Goal: Task Accomplishment & Management: Use online tool/utility

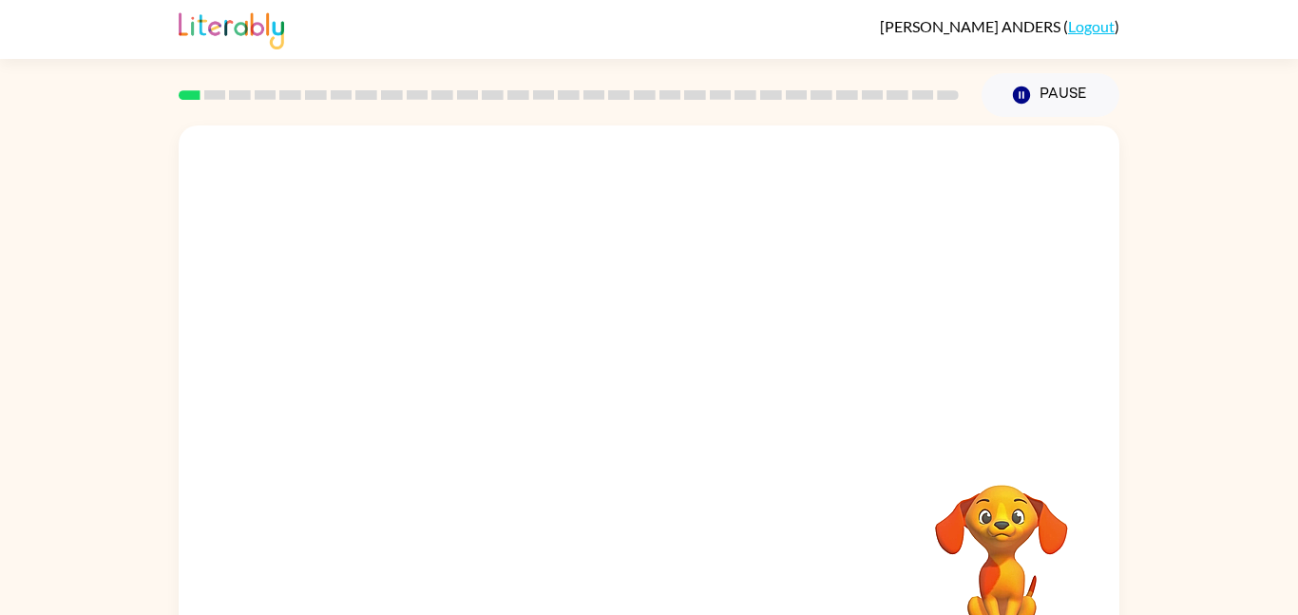
click at [15, 504] on div "Your browser must support playing .mp4 files to use Literably. Please try using…" at bounding box center [649, 392] width 1298 height 551
click at [0, 505] on div "Your browser must support playing .mp4 files to use Literably. Please try using…" at bounding box center [649, 392] width 1298 height 551
click at [0, 509] on div "Your browser must support playing .mp4 files to use Literably. Please try using…" at bounding box center [649, 392] width 1298 height 551
click at [428, 353] on video "Your browser must support playing .mp4 files to use Literably. Please try using…" at bounding box center [649, 284] width 941 height 319
click at [447, 353] on video "Your browser must support playing .mp4 files to use Literably. Please try using…" at bounding box center [649, 284] width 941 height 319
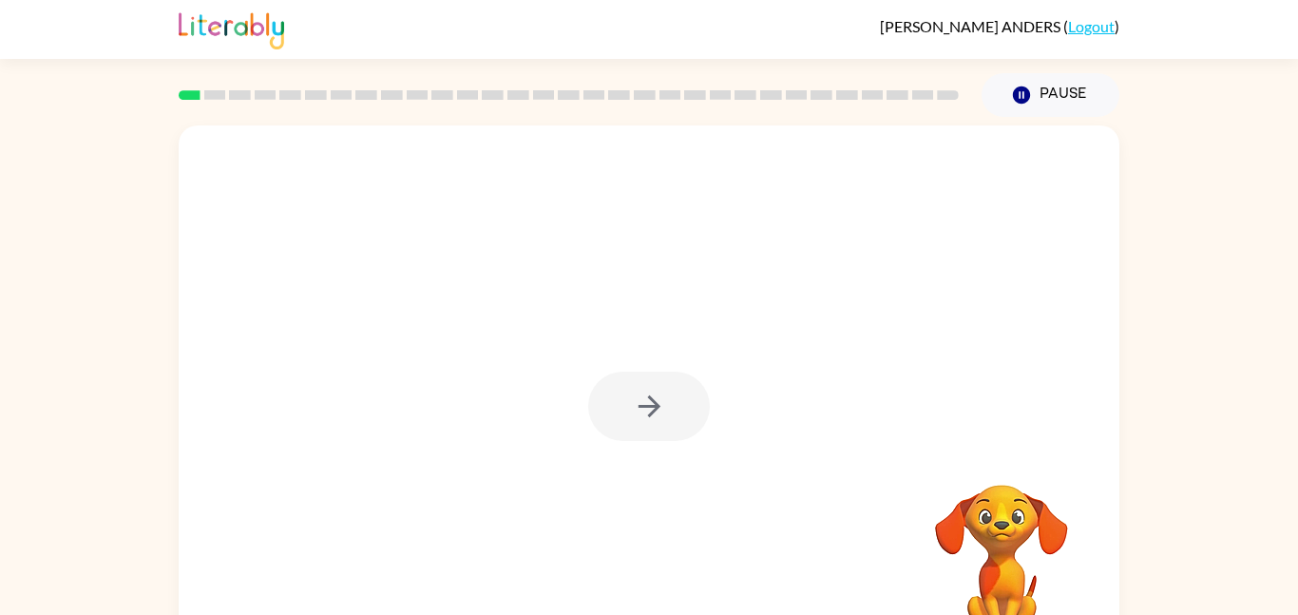
click at [447, 353] on div at bounding box center [649, 396] width 941 height 543
click at [651, 419] on icon "button" at bounding box center [649, 406] width 33 height 33
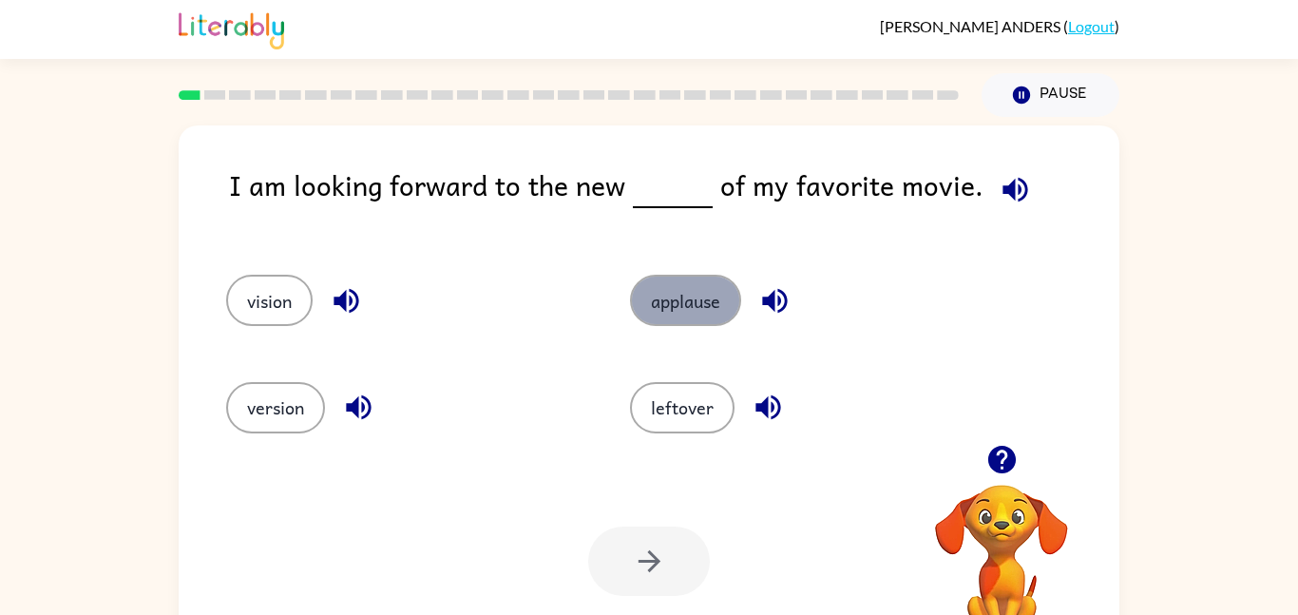
click at [717, 287] on button "applause" at bounding box center [685, 300] width 111 height 51
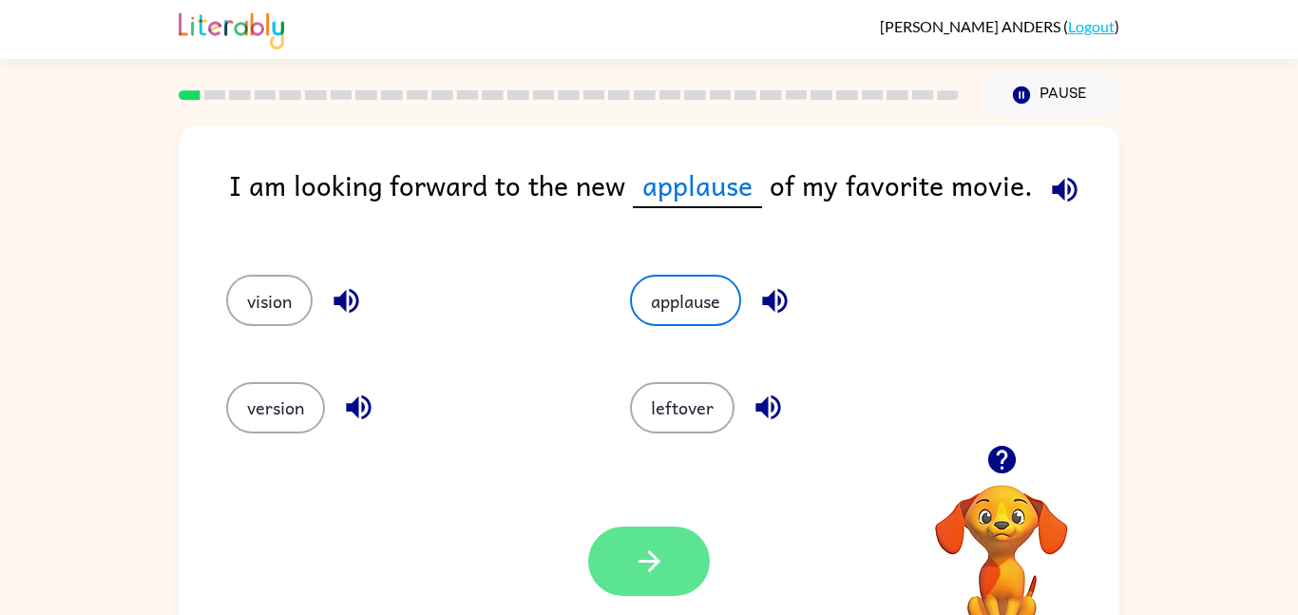
click at [635, 535] on button "button" at bounding box center [649, 561] width 122 height 69
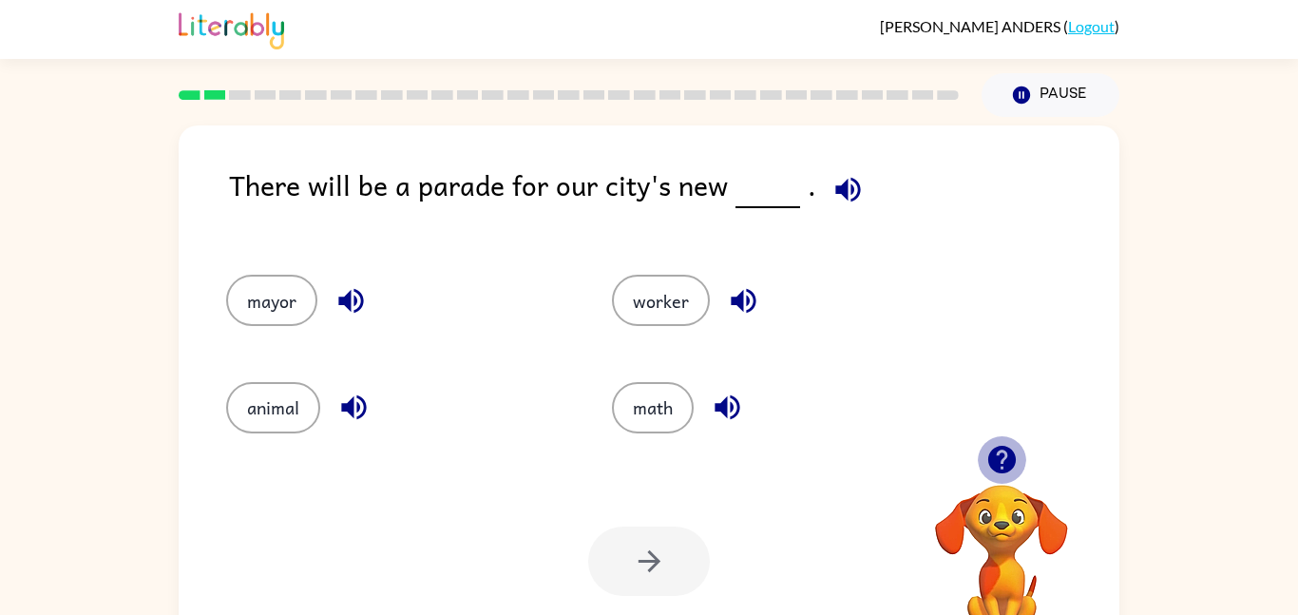
click at [999, 451] on icon "button" at bounding box center [1002, 459] width 33 height 33
click at [671, 308] on button "worker" at bounding box center [661, 300] width 98 height 51
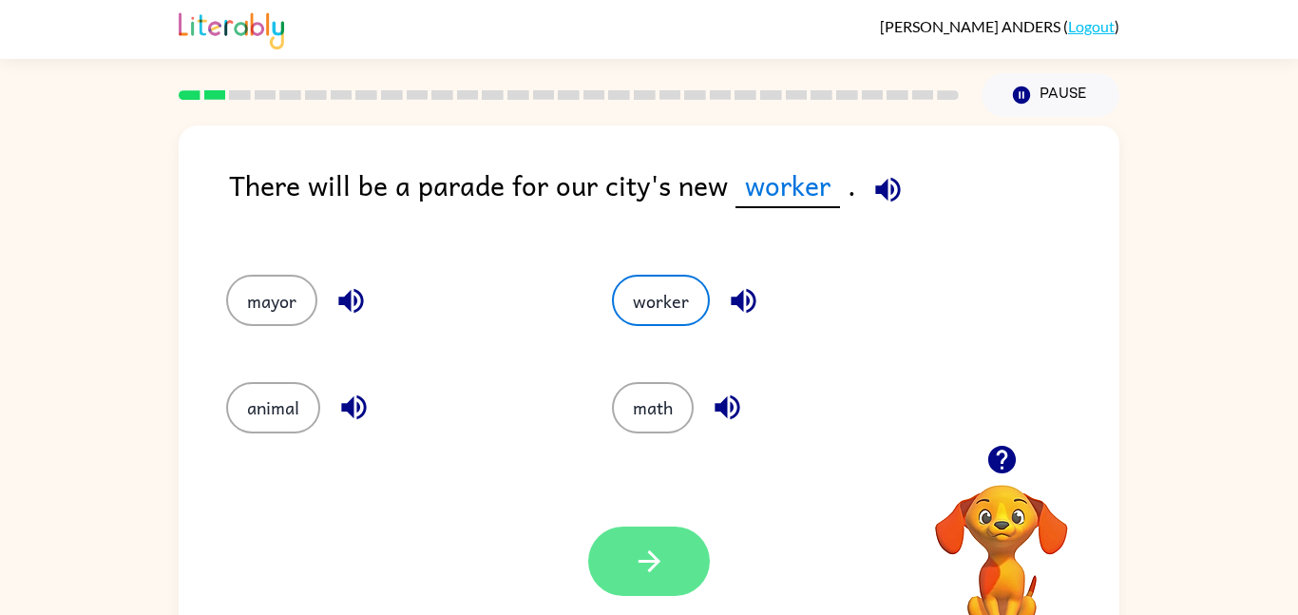
click at [672, 558] on button "button" at bounding box center [649, 561] width 122 height 69
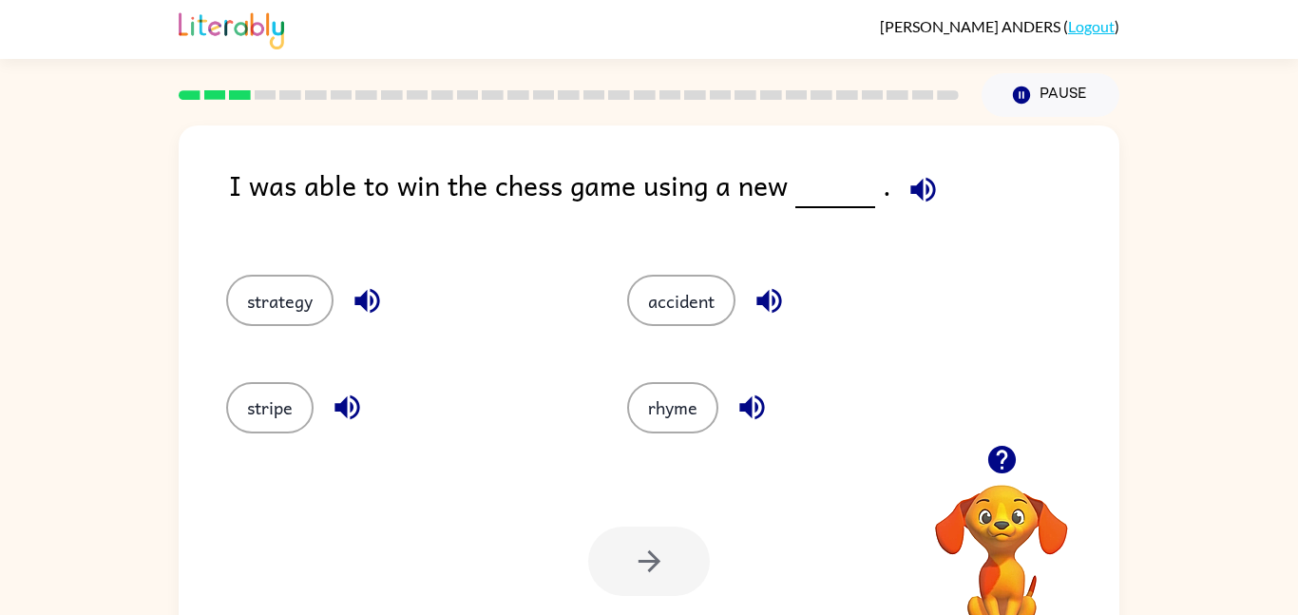
click at [386, 296] on button "button" at bounding box center [367, 301] width 48 height 48
click at [315, 326] on div "strategy" at bounding box center [390, 292] width 401 height 106
click at [298, 261] on div "strategy" at bounding box center [390, 292] width 401 height 106
click at [303, 297] on button "strategy" at bounding box center [279, 300] width 107 height 51
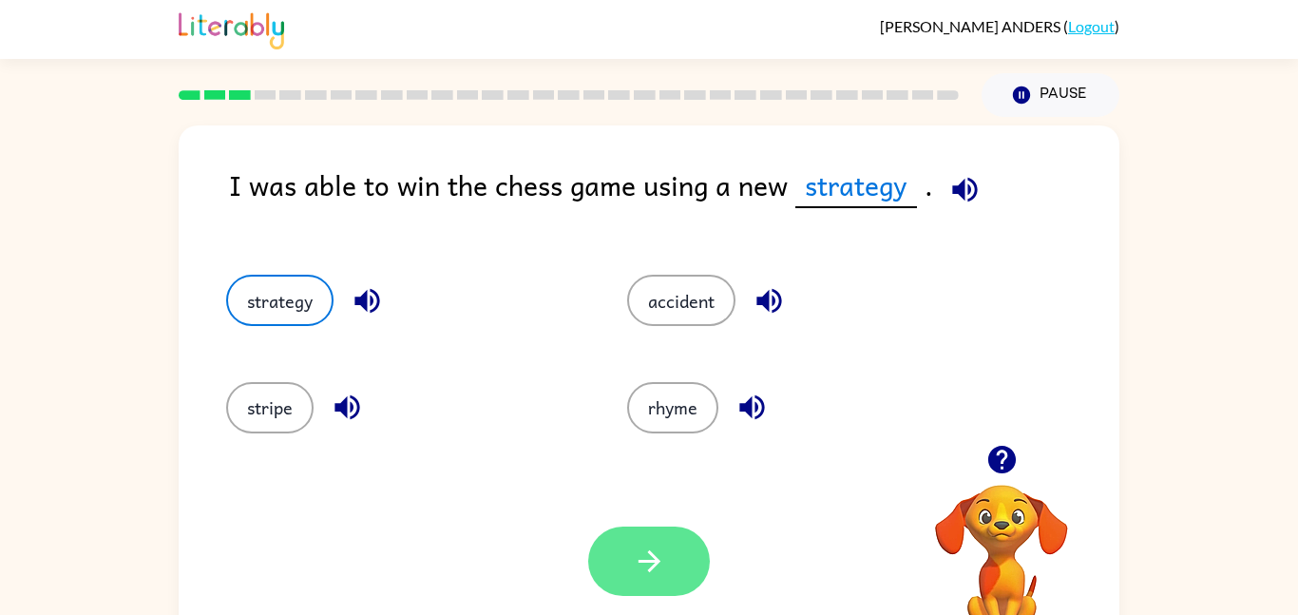
click at [667, 577] on button "button" at bounding box center [649, 561] width 122 height 69
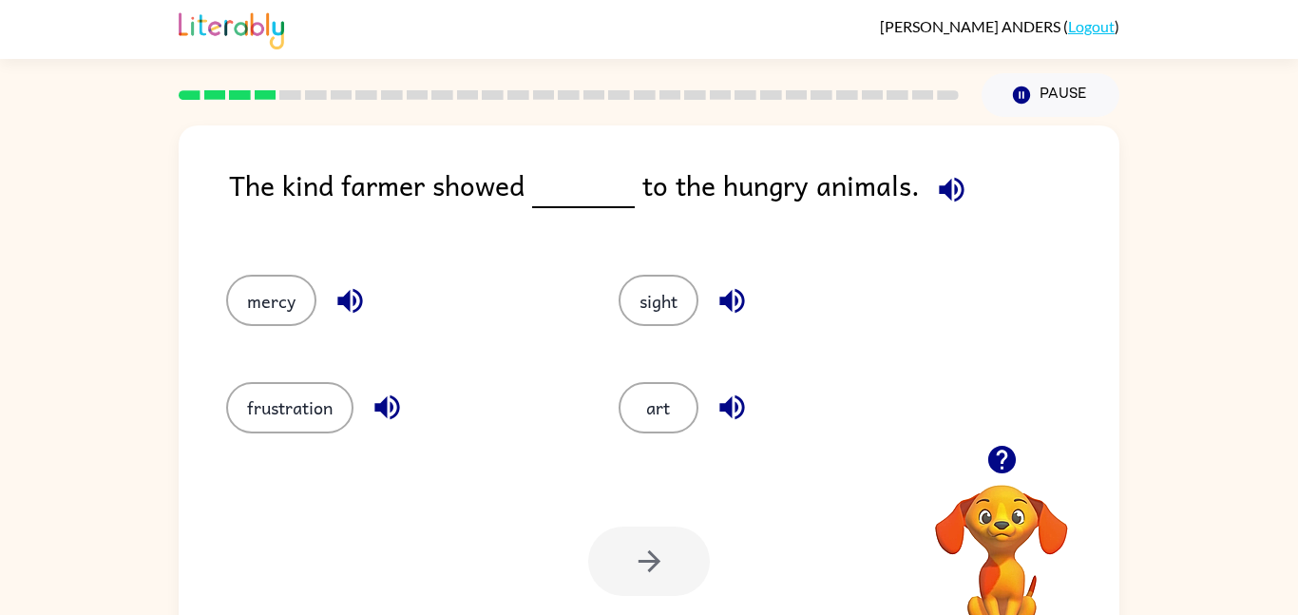
click at [351, 314] on icon "button" at bounding box center [350, 300] width 33 height 33
click at [398, 415] on icon "button" at bounding box center [387, 407] width 33 height 33
click at [744, 318] on button "button" at bounding box center [732, 301] width 48 height 48
click at [748, 402] on icon "button" at bounding box center [732, 407] width 33 height 33
click at [297, 416] on button "frustration" at bounding box center [289, 407] width 127 height 51
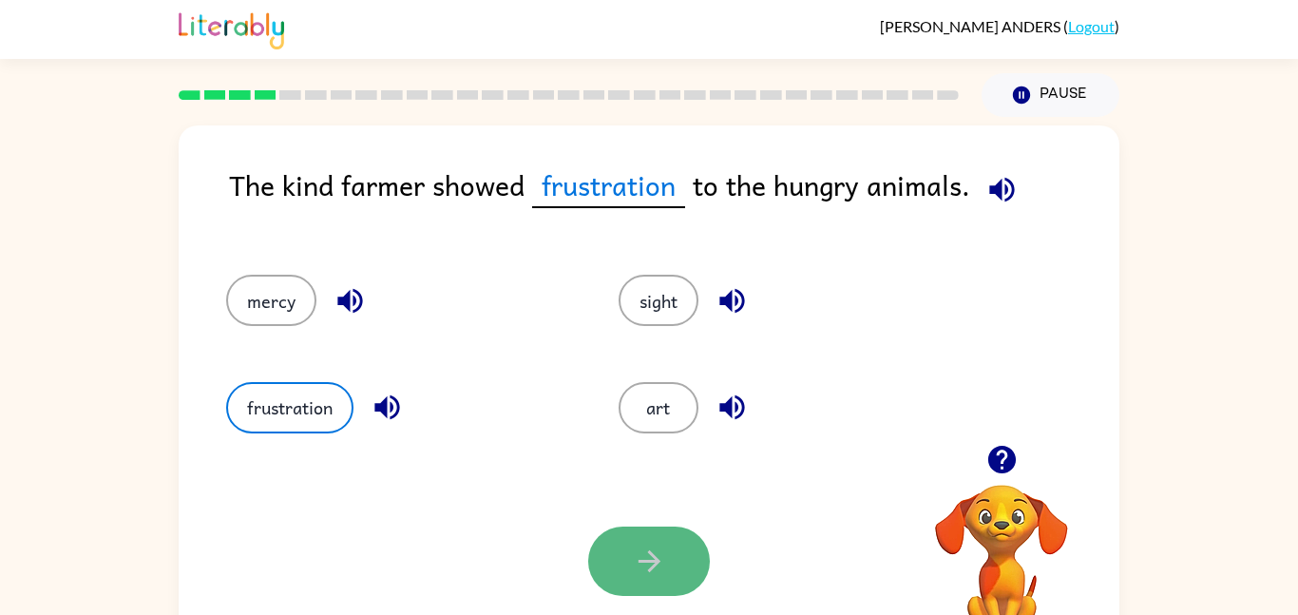
click at [635, 552] on icon "button" at bounding box center [649, 561] width 33 height 33
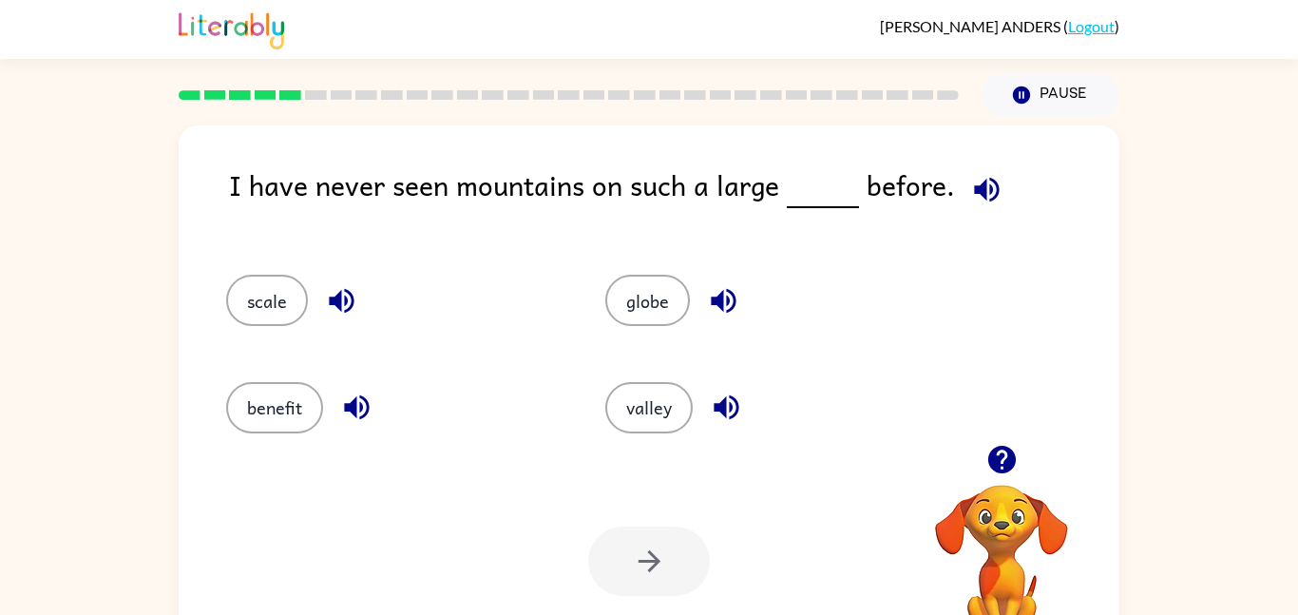
click at [344, 318] on button "button" at bounding box center [341, 301] width 48 height 48
click at [349, 412] on icon "button" at bounding box center [356, 407] width 33 height 33
click at [711, 284] on icon "button" at bounding box center [723, 300] width 33 height 33
click at [726, 414] on icon "button" at bounding box center [726, 407] width 25 height 25
click at [654, 404] on button "valley" at bounding box center [648, 407] width 87 height 51
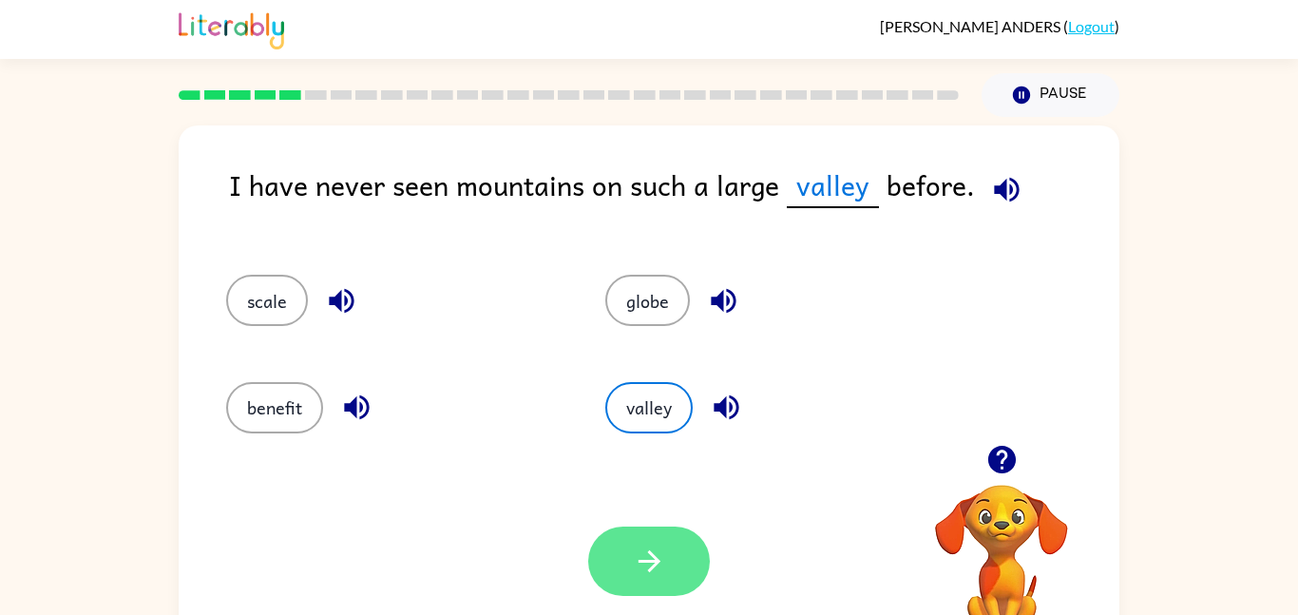
click at [649, 569] on icon "button" at bounding box center [649, 561] width 22 height 22
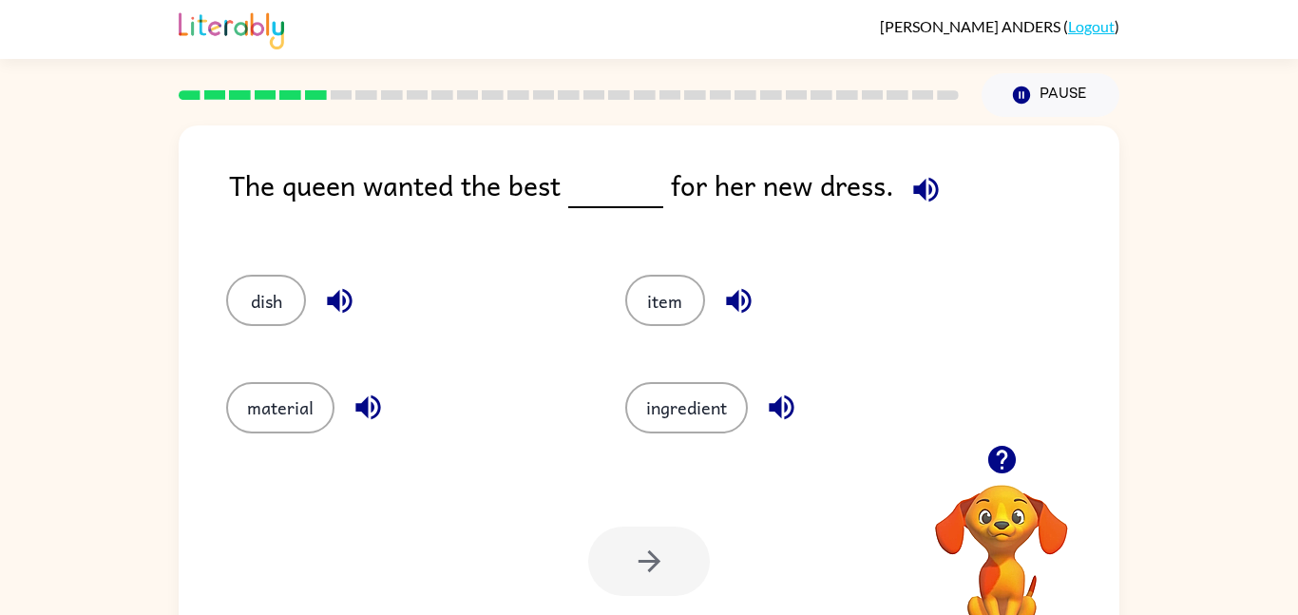
click at [317, 295] on button "button" at bounding box center [340, 301] width 48 height 48
click at [378, 399] on icon "button" at bounding box center [368, 407] width 33 height 33
click at [749, 307] on icon "button" at bounding box center [738, 300] width 33 height 33
click at [786, 409] on icon "button" at bounding box center [781, 407] width 25 height 25
click at [667, 300] on button "item" at bounding box center [665, 300] width 80 height 51
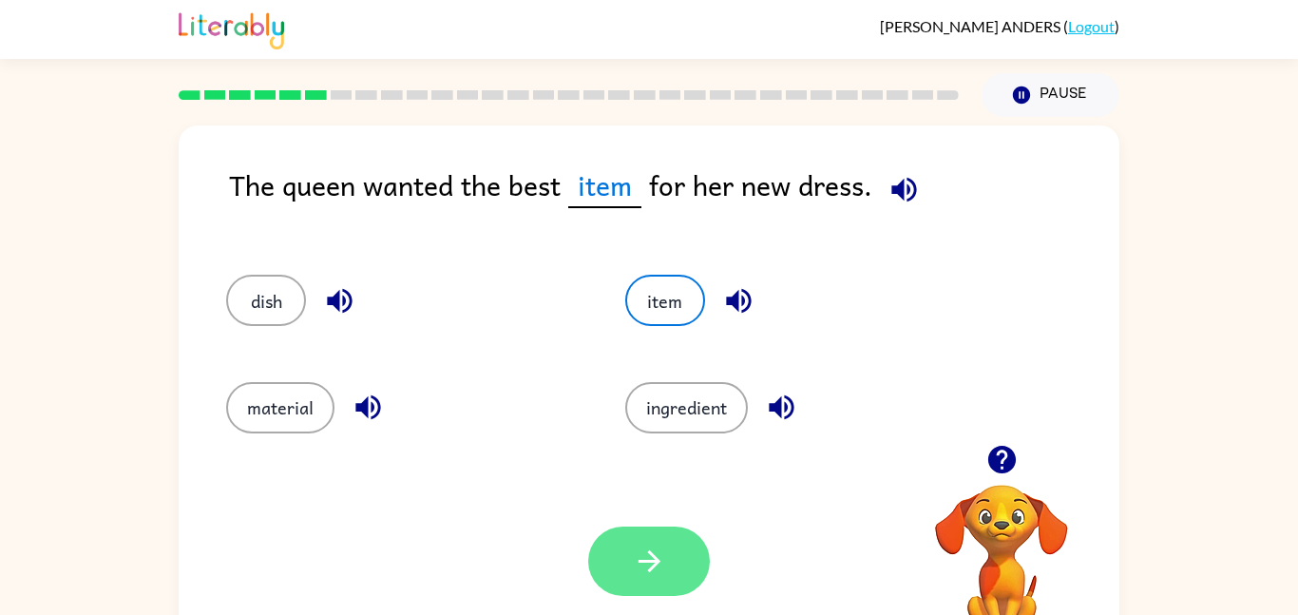
click at [670, 544] on button "button" at bounding box center [649, 561] width 122 height 69
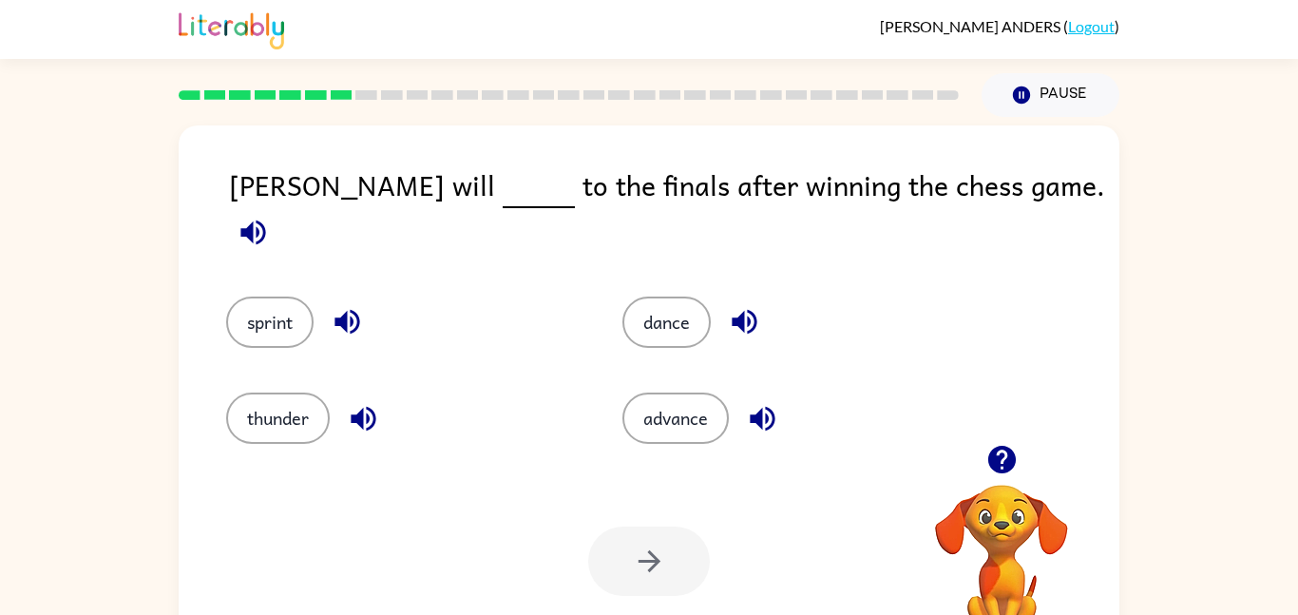
click at [360, 310] on icon "button" at bounding box center [347, 321] width 33 height 33
click at [278, 297] on button "sprint" at bounding box center [269, 322] width 87 height 51
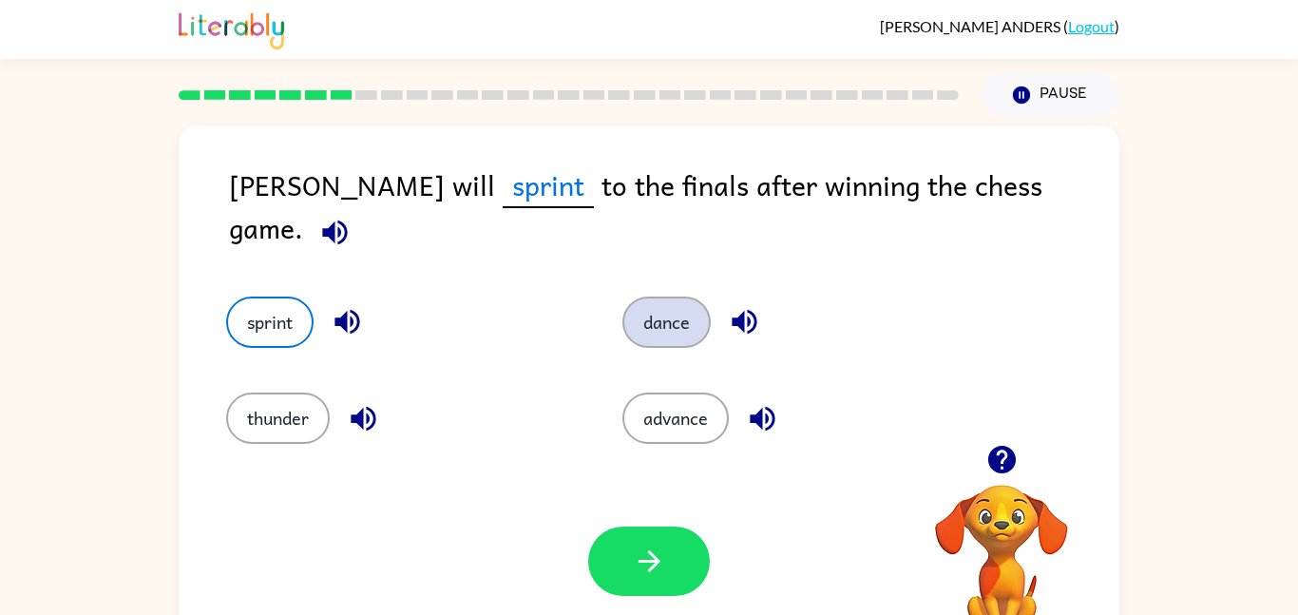
click at [676, 322] on button "dance" at bounding box center [667, 322] width 88 height 51
click at [756, 402] on icon "button" at bounding box center [762, 418] width 33 height 33
click at [384, 413] on button "button" at bounding box center [363, 418] width 48 height 48
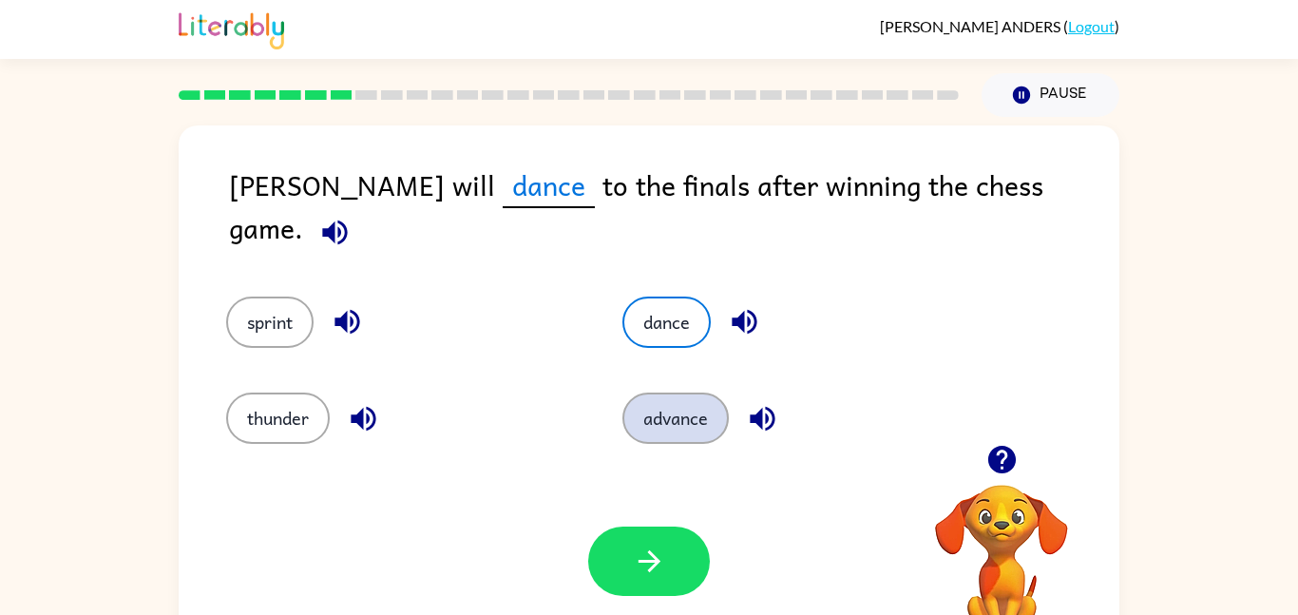
click at [709, 407] on button "advance" at bounding box center [676, 418] width 106 height 51
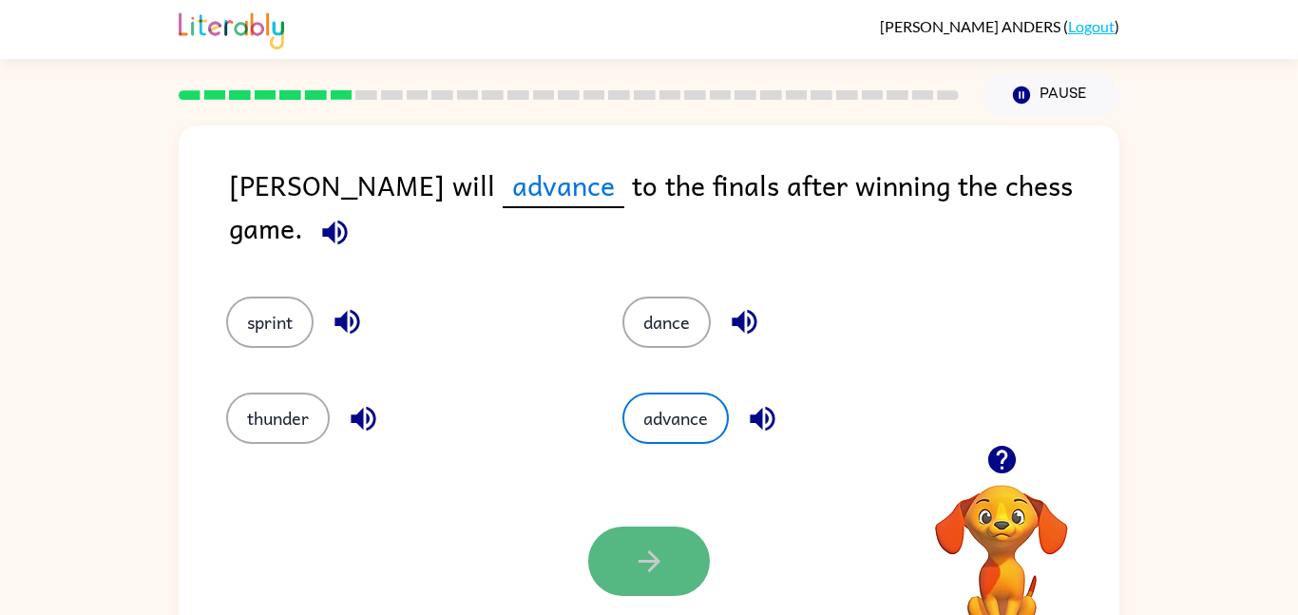
click at [679, 550] on button "button" at bounding box center [649, 561] width 122 height 69
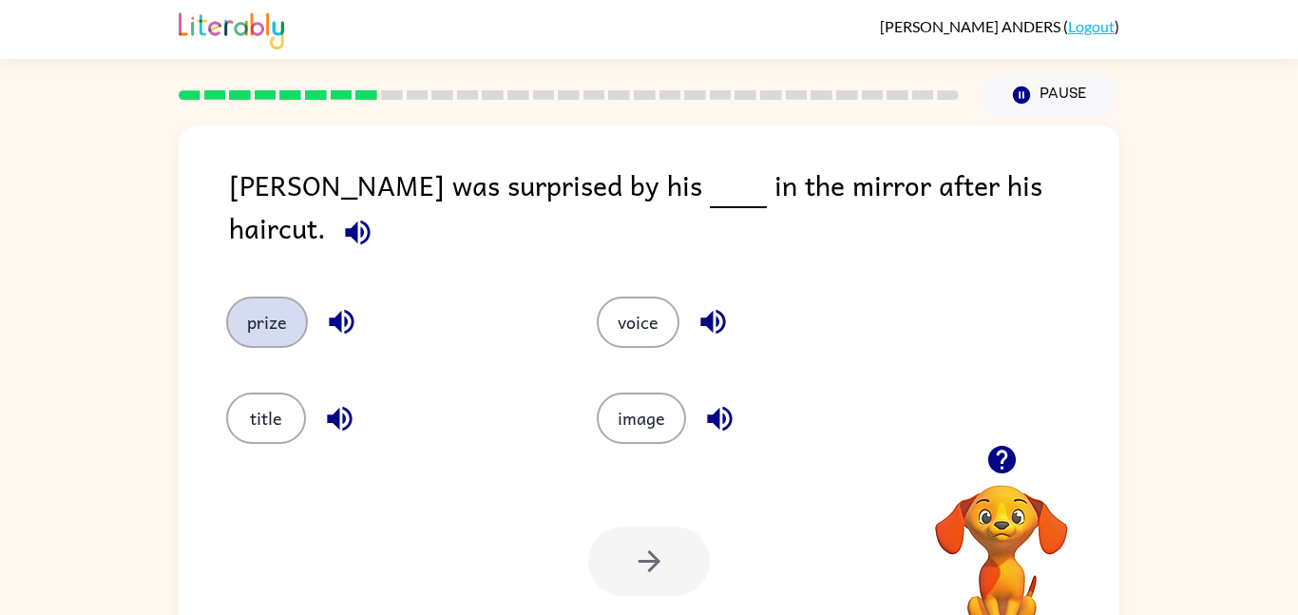
click at [275, 303] on button "prize" at bounding box center [267, 322] width 82 height 51
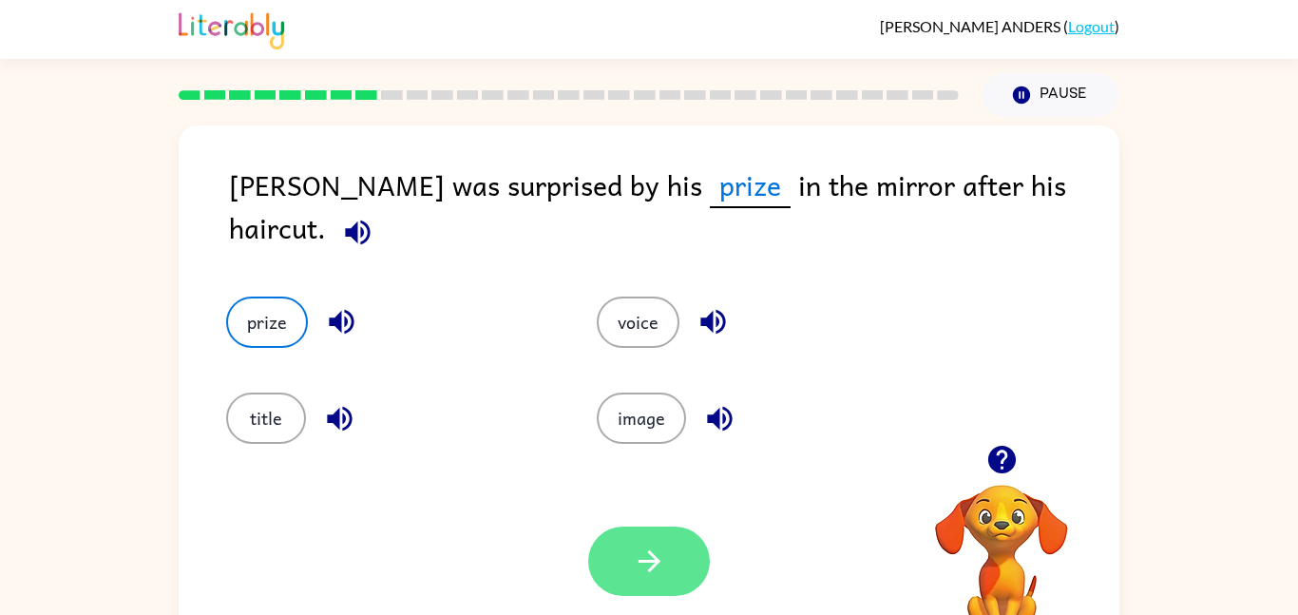
click at [659, 560] on icon "button" at bounding box center [649, 561] width 22 height 22
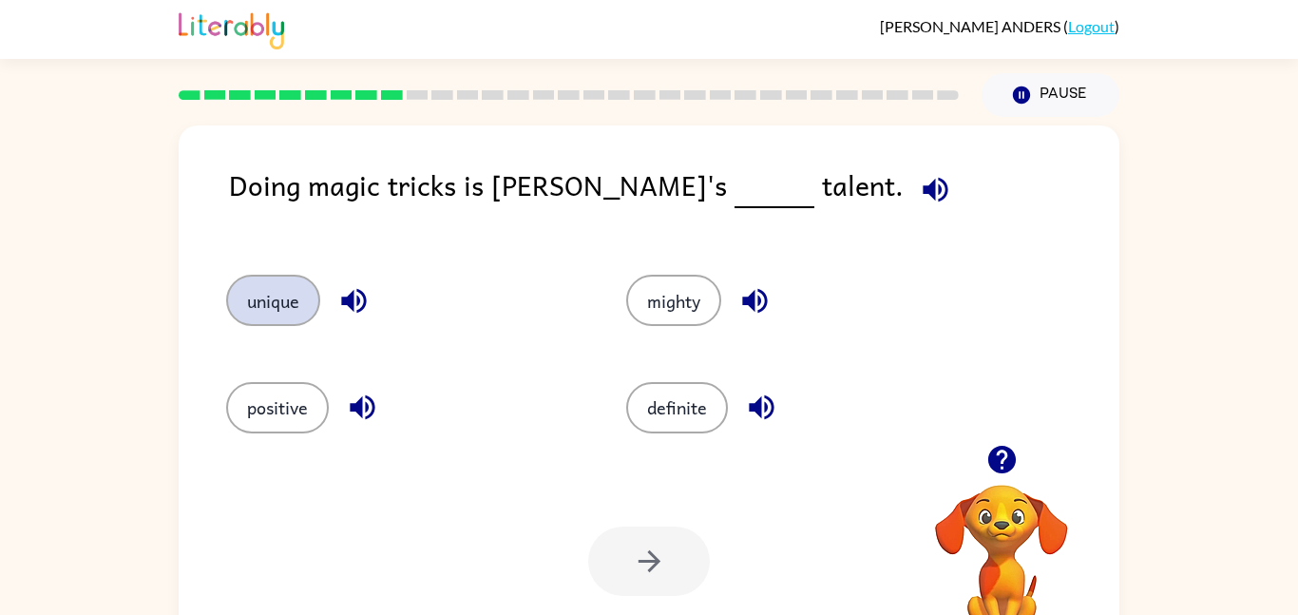
click at [316, 312] on button "unique" at bounding box center [273, 300] width 94 height 51
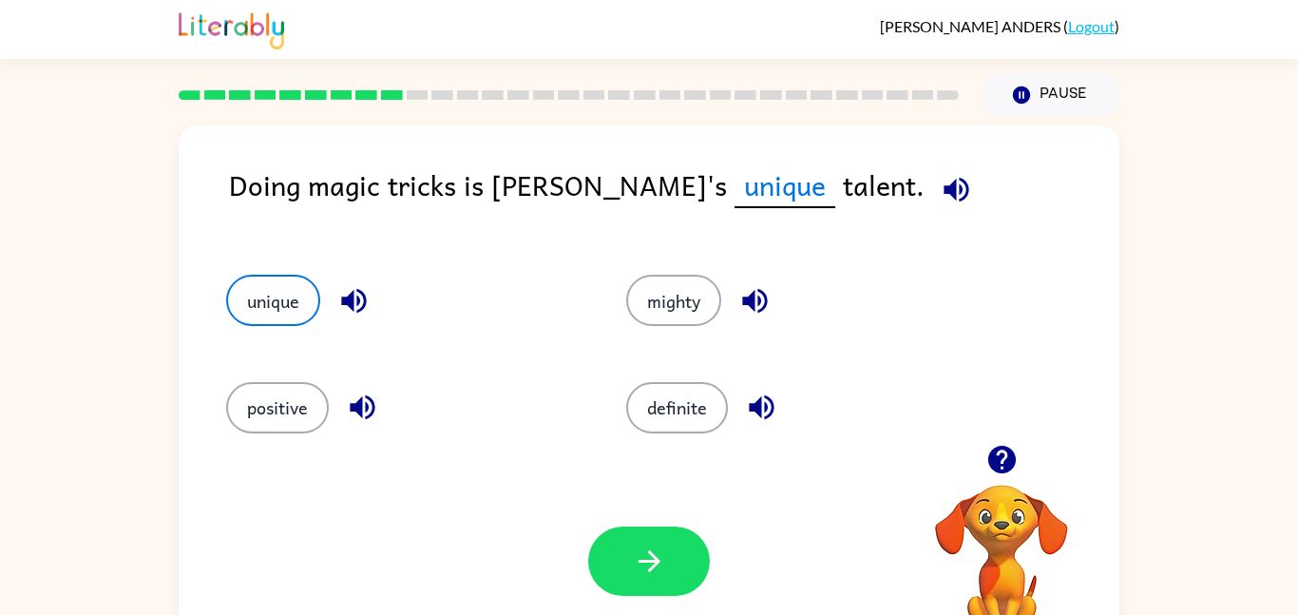
click at [352, 298] on icon "button" at bounding box center [353, 301] width 25 height 25
click at [358, 413] on icon "button" at bounding box center [362, 407] width 25 height 25
click at [758, 311] on icon "button" at bounding box center [755, 300] width 33 height 33
click at [644, 594] on button "button" at bounding box center [649, 561] width 122 height 69
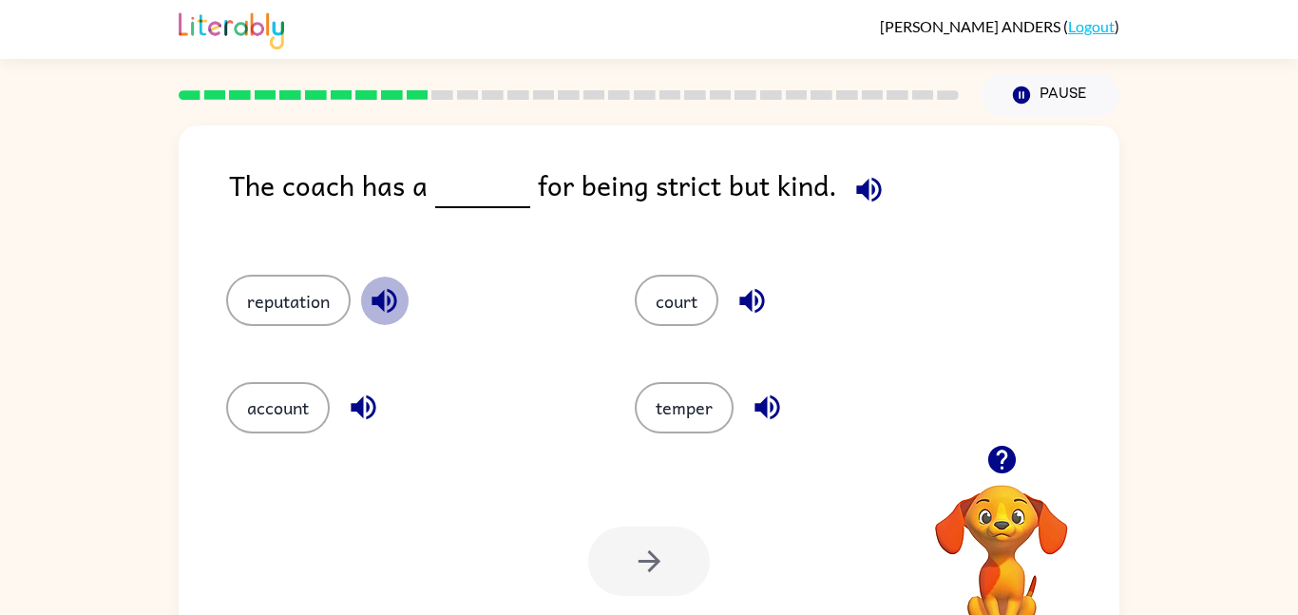
click at [395, 304] on icon "button" at bounding box center [384, 301] width 25 height 25
click at [318, 281] on button "reputation" at bounding box center [288, 300] width 125 height 51
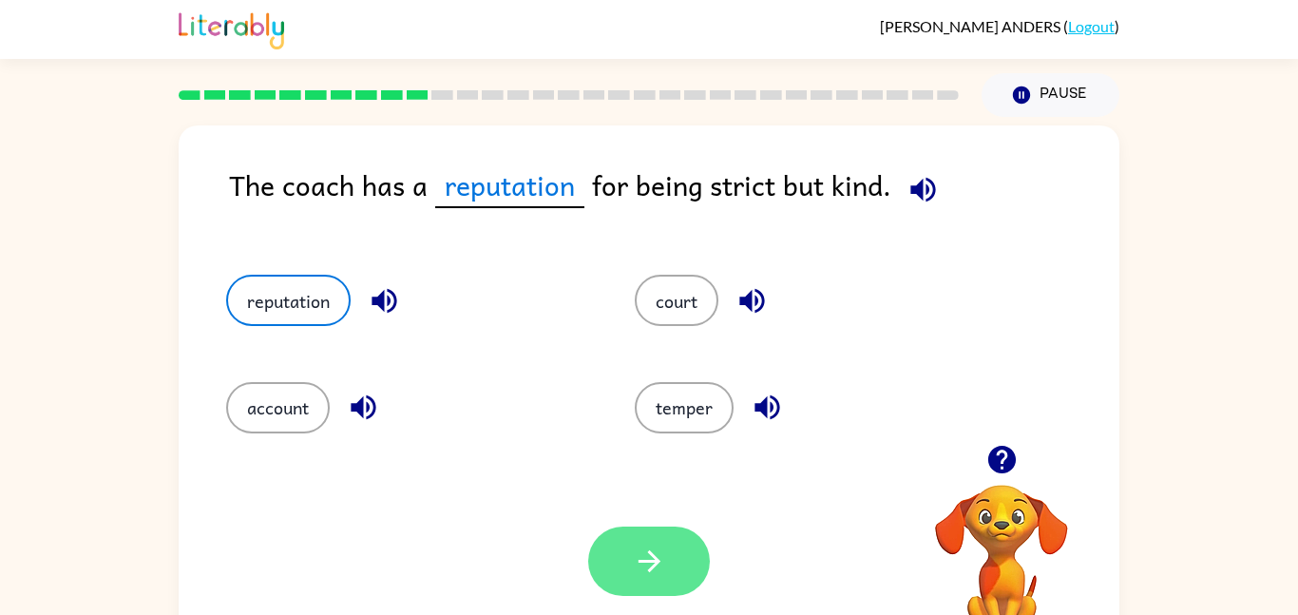
click at [649, 563] on icon "button" at bounding box center [649, 561] width 33 height 33
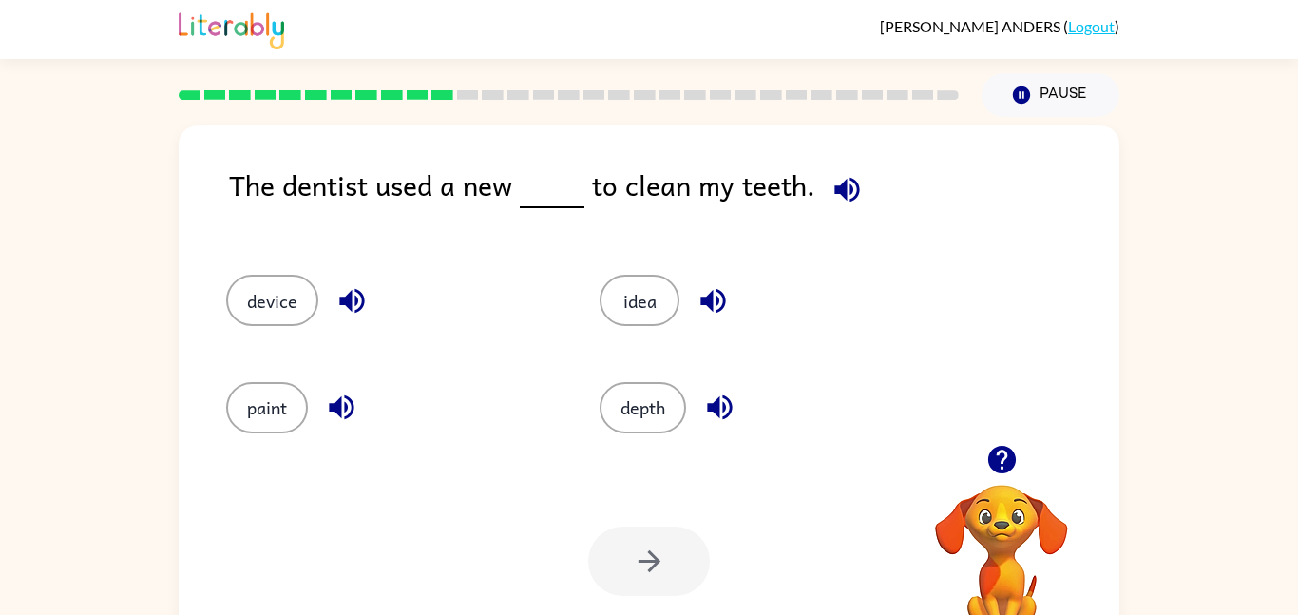
click at [374, 310] on div "device" at bounding box center [391, 300] width 330 height 51
click at [358, 316] on icon "button" at bounding box center [352, 300] width 33 height 33
click at [728, 296] on icon "button" at bounding box center [713, 300] width 33 height 33
click at [347, 399] on icon "button" at bounding box center [341, 407] width 33 height 33
click at [740, 422] on div "depth" at bounding box center [765, 407] width 330 height 51
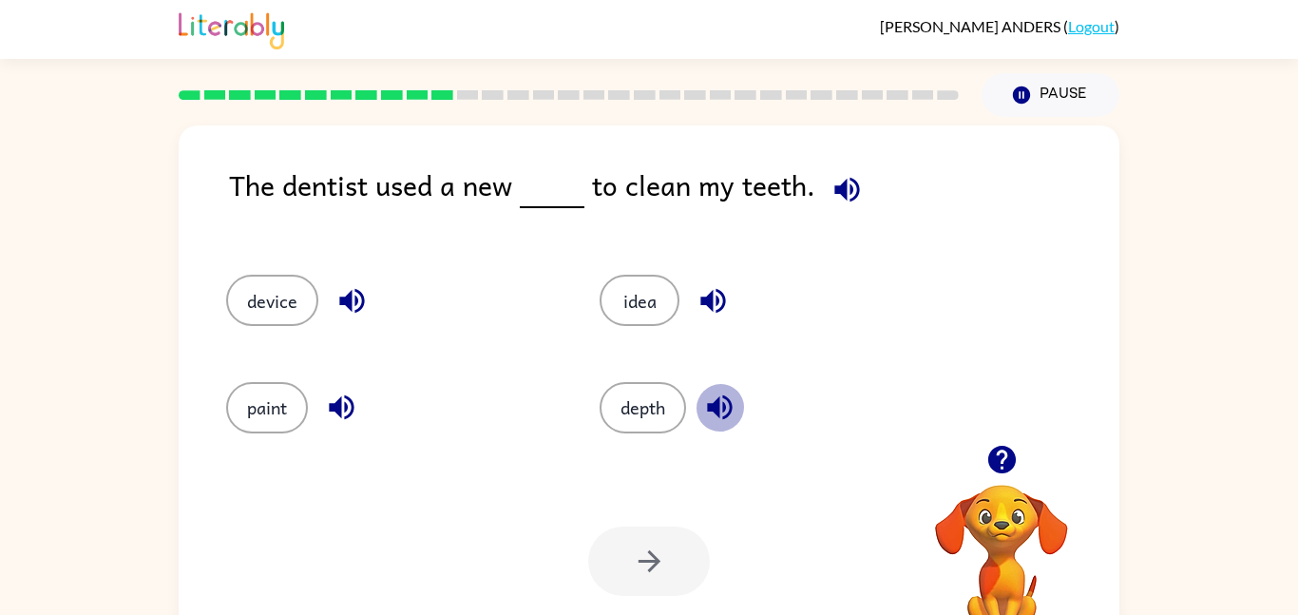
click at [743, 414] on button "button" at bounding box center [720, 407] width 48 height 48
click at [652, 320] on button "idea" at bounding box center [640, 300] width 80 height 51
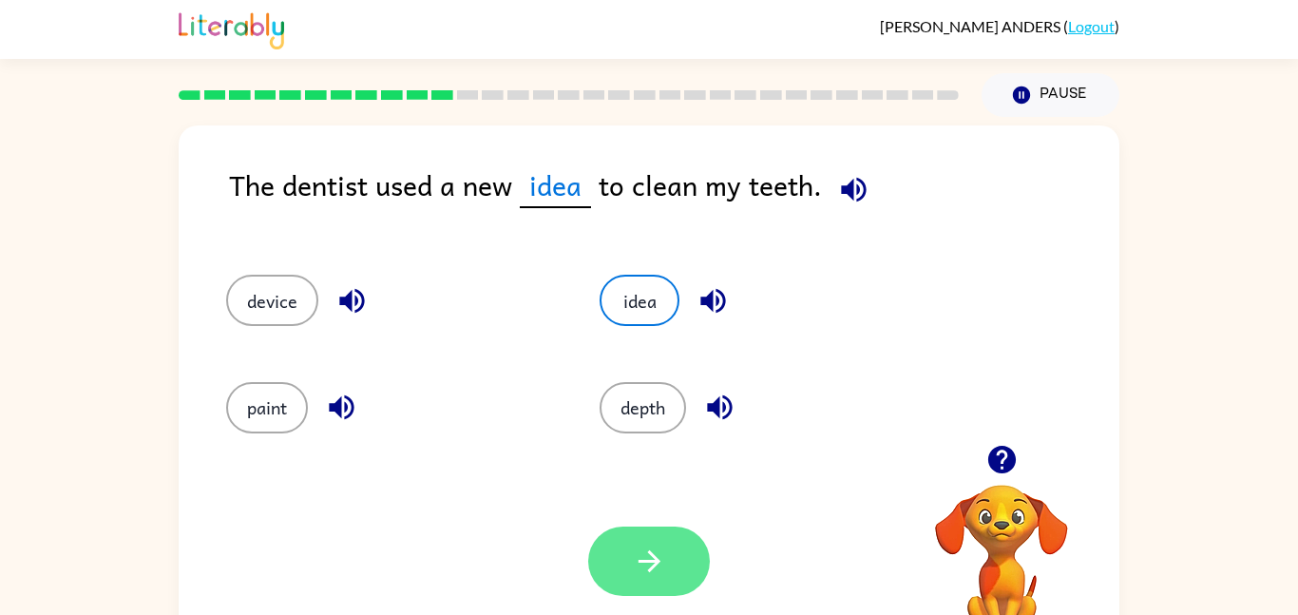
click at [642, 548] on icon "button" at bounding box center [649, 561] width 33 height 33
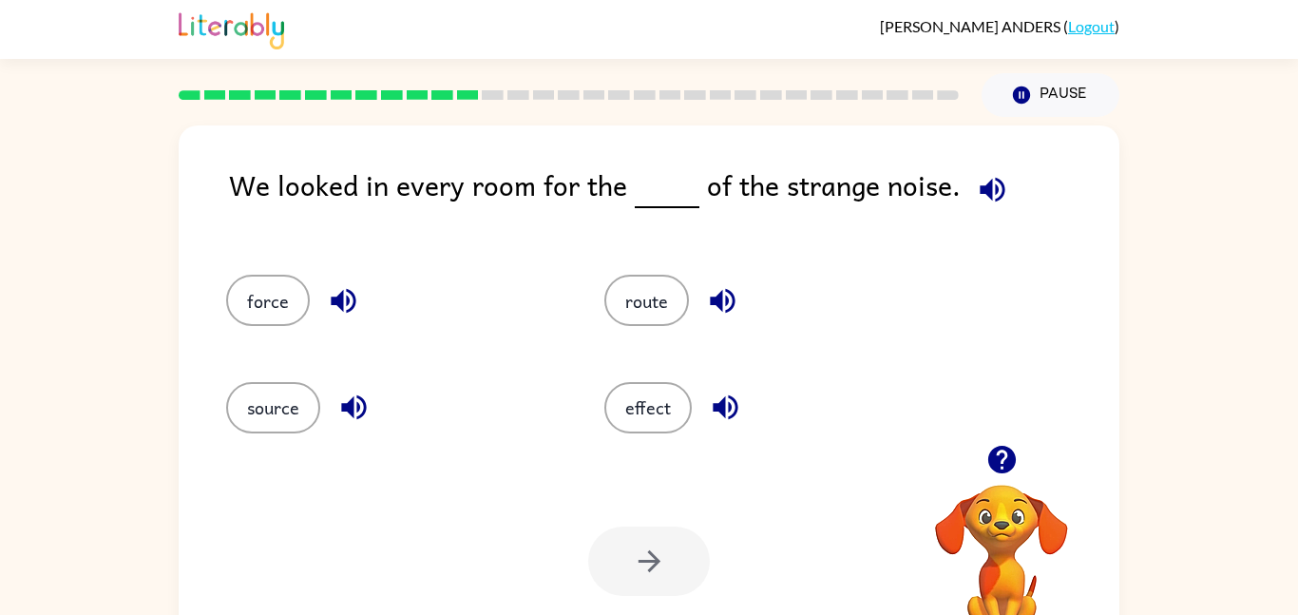
click at [343, 298] on icon "button" at bounding box center [343, 300] width 33 height 33
click at [345, 409] on icon "button" at bounding box center [353, 407] width 25 height 25
click at [732, 297] on icon "button" at bounding box center [722, 301] width 25 height 25
click at [734, 400] on icon "button" at bounding box center [725, 407] width 25 height 25
click at [307, 414] on button "source" at bounding box center [273, 407] width 94 height 51
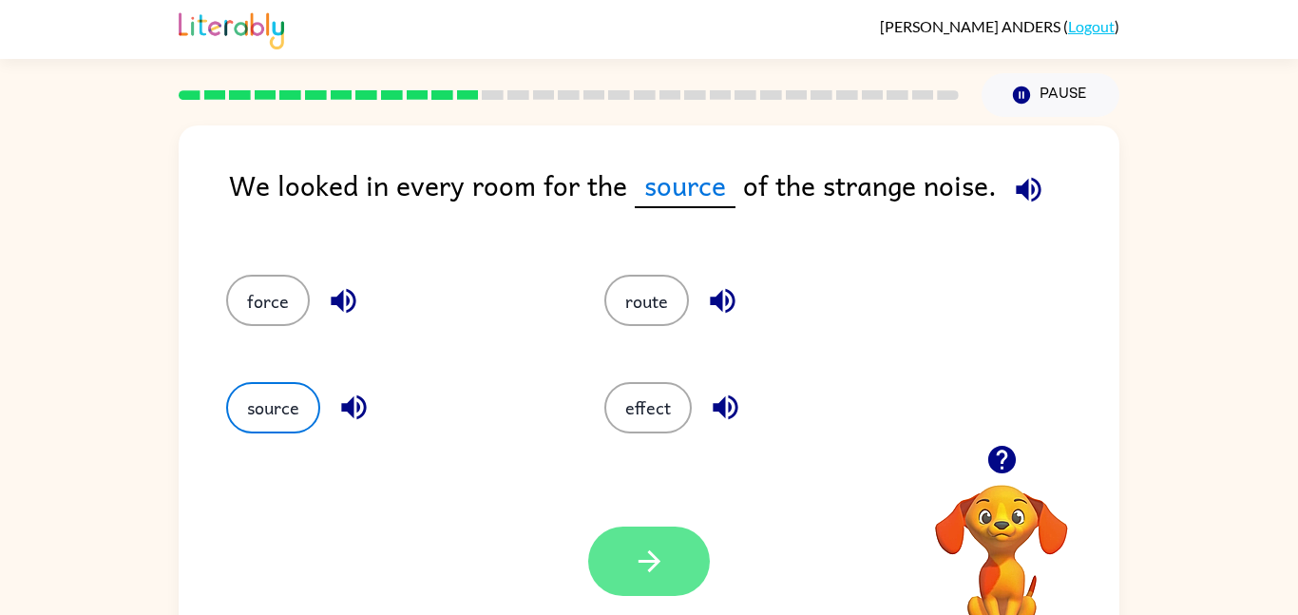
click at [611, 540] on button "button" at bounding box center [649, 561] width 122 height 69
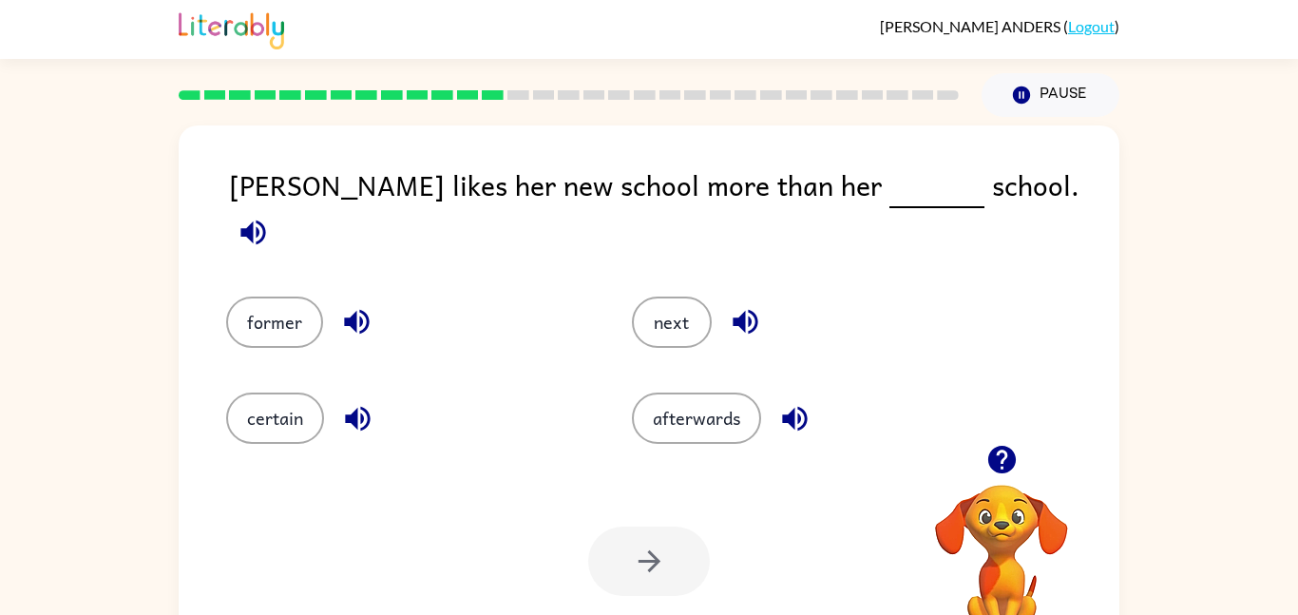
click at [774, 405] on button "button" at bounding box center [795, 418] width 48 height 48
click at [740, 310] on icon "button" at bounding box center [745, 321] width 33 height 33
click at [357, 317] on button "button" at bounding box center [357, 321] width 48 height 48
click at [275, 335] on div "former" at bounding box center [393, 308] width 406 height 96
click at [284, 328] on div "former" at bounding box center [393, 308] width 406 height 96
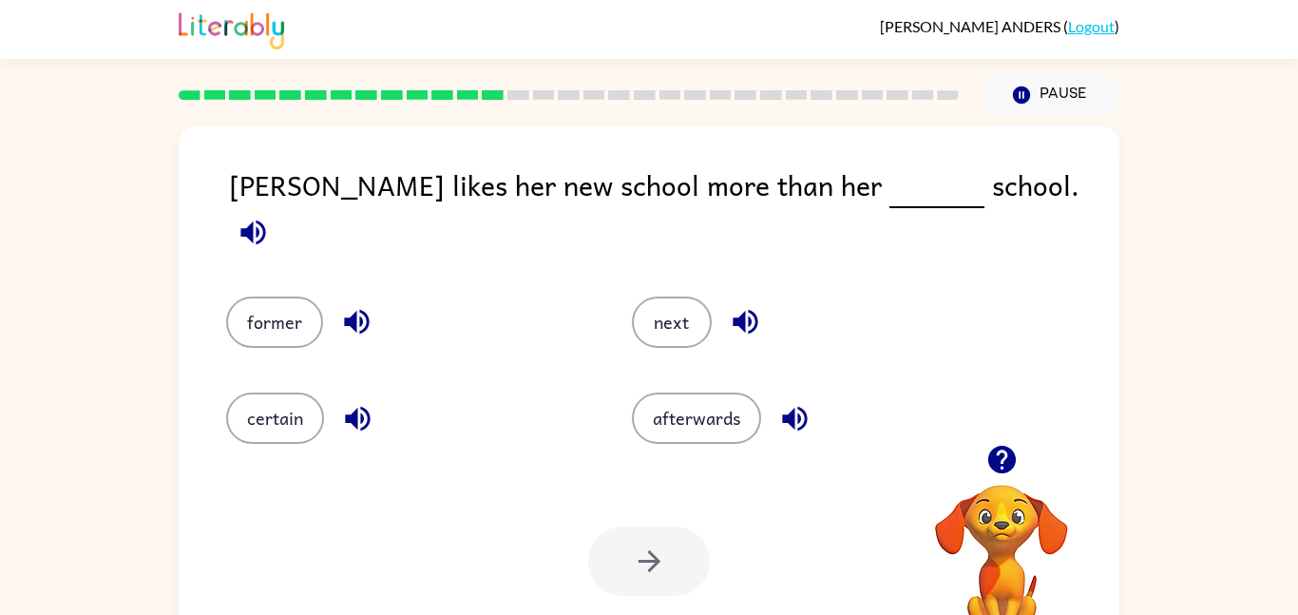
click at [355, 409] on icon "button" at bounding box center [357, 418] width 25 height 25
click at [299, 303] on button "former" at bounding box center [274, 322] width 97 height 51
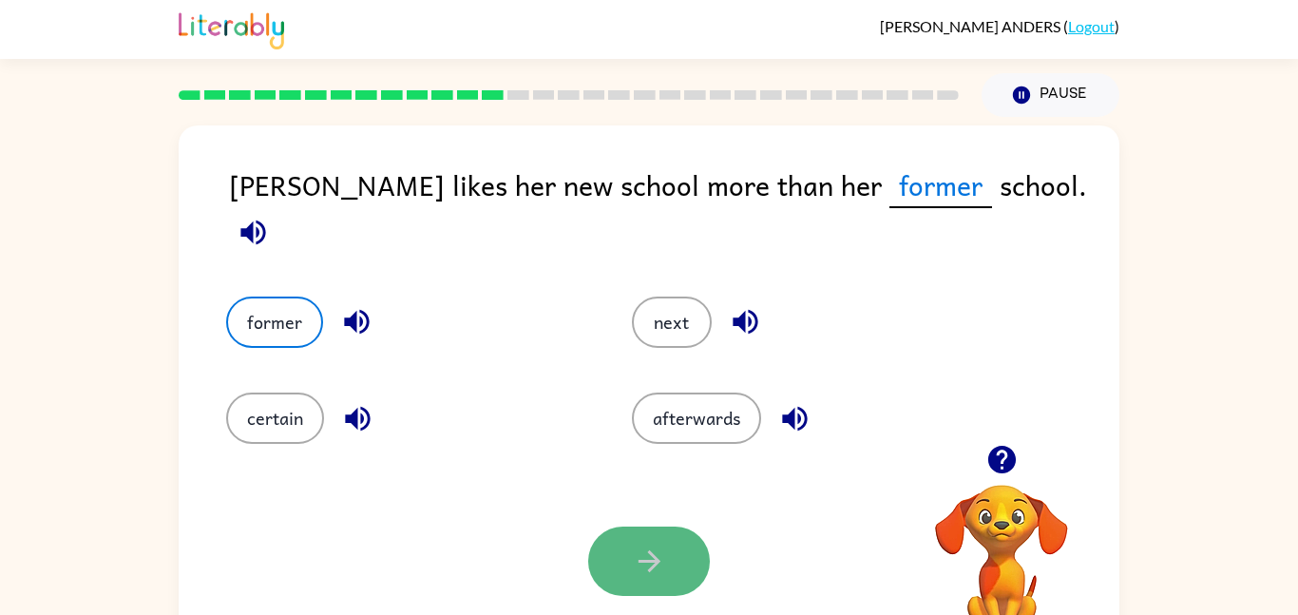
click at [648, 555] on icon "button" at bounding box center [649, 561] width 33 height 33
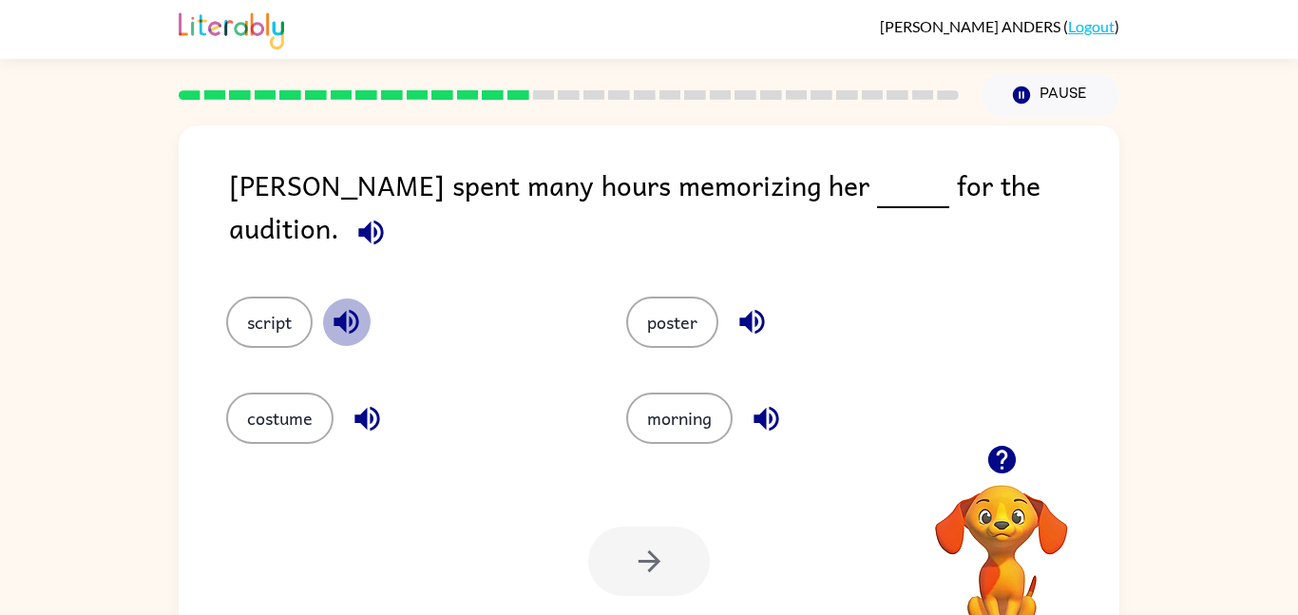
click at [346, 310] on icon "button" at bounding box center [346, 322] width 25 height 25
click at [370, 417] on icon "button" at bounding box center [367, 418] width 33 height 33
click at [759, 310] on icon "button" at bounding box center [751, 322] width 25 height 25
click at [775, 405] on icon "button" at bounding box center [766, 418] width 33 height 33
click at [298, 326] on div "script" at bounding box center [390, 308] width 400 height 96
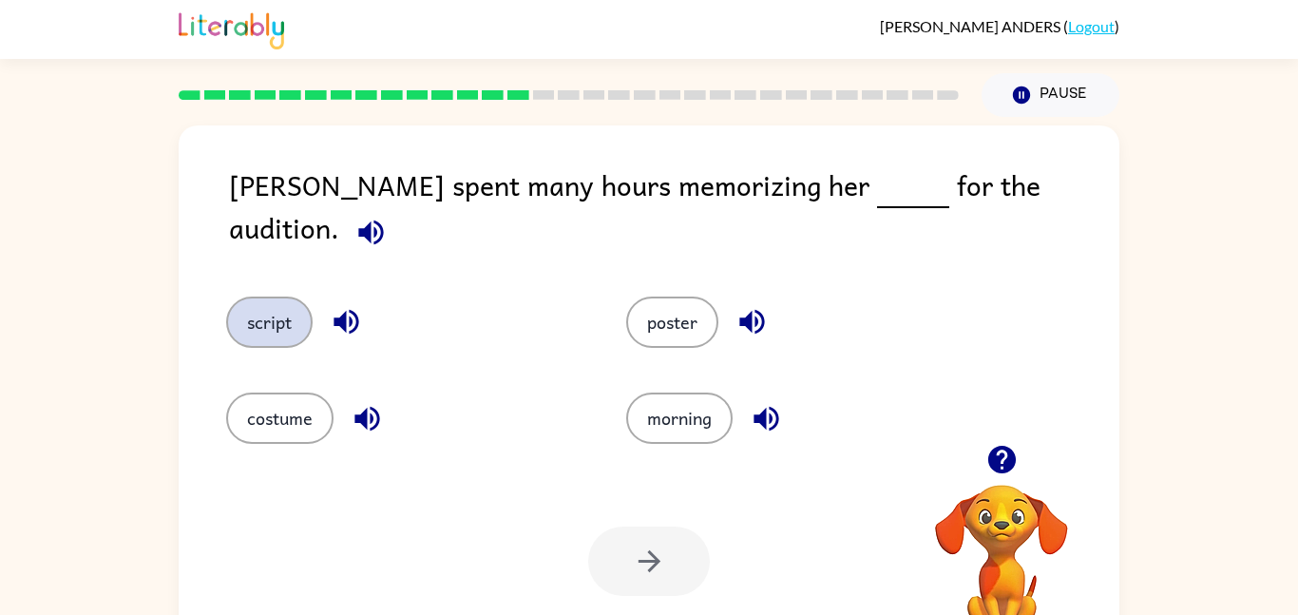
click at [295, 322] on button "script" at bounding box center [269, 322] width 86 height 51
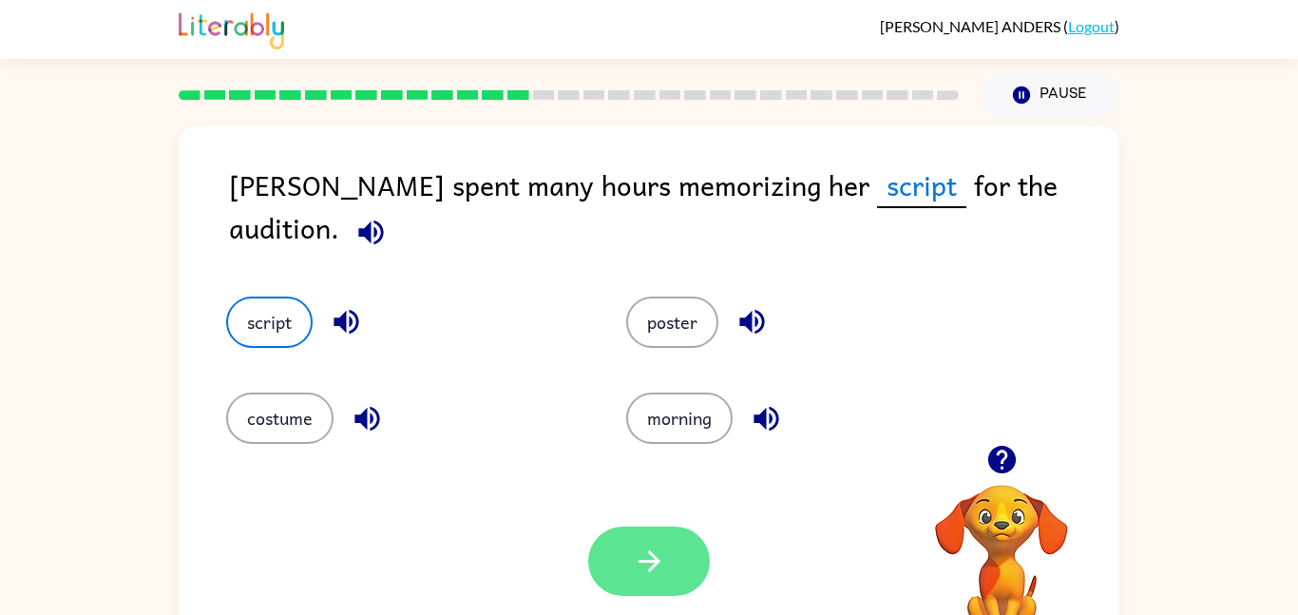
click at [639, 548] on icon "button" at bounding box center [649, 561] width 33 height 33
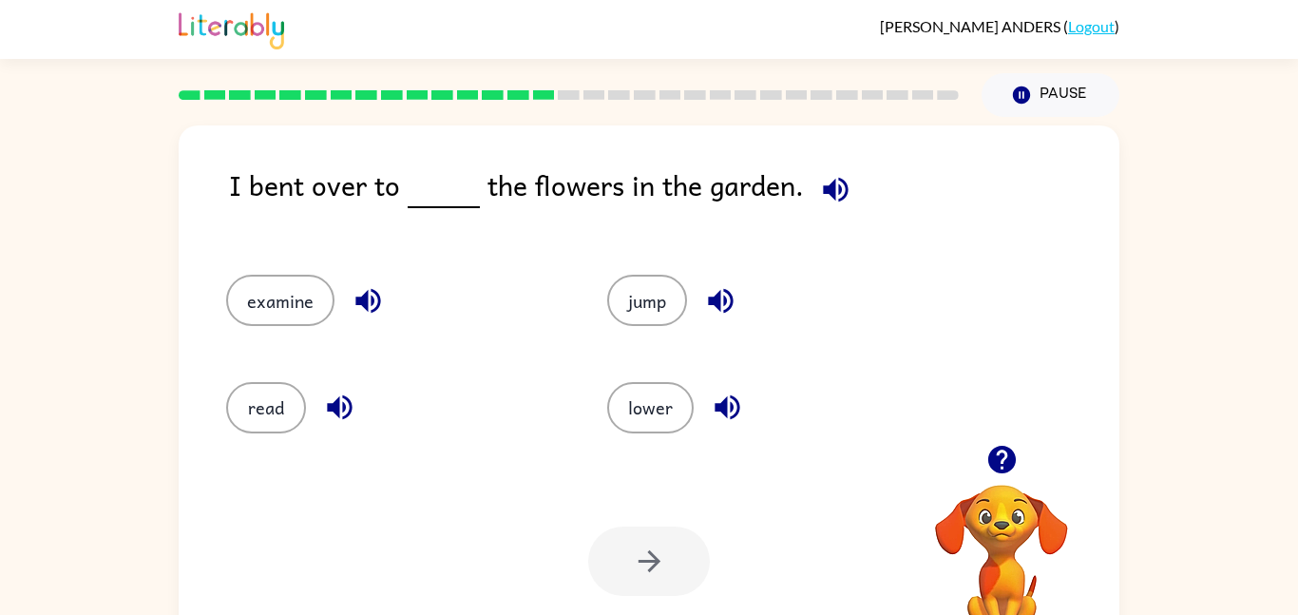
click at [374, 311] on icon "button" at bounding box center [368, 300] width 33 height 33
click at [348, 402] on icon "button" at bounding box center [339, 407] width 25 height 25
click at [707, 317] on icon "button" at bounding box center [720, 300] width 33 height 33
click at [719, 412] on icon "button" at bounding box center [727, 407] width 25 height 25
click at [315, 307] on button "examine" at bounding box center [280, 300] width 108 height 51
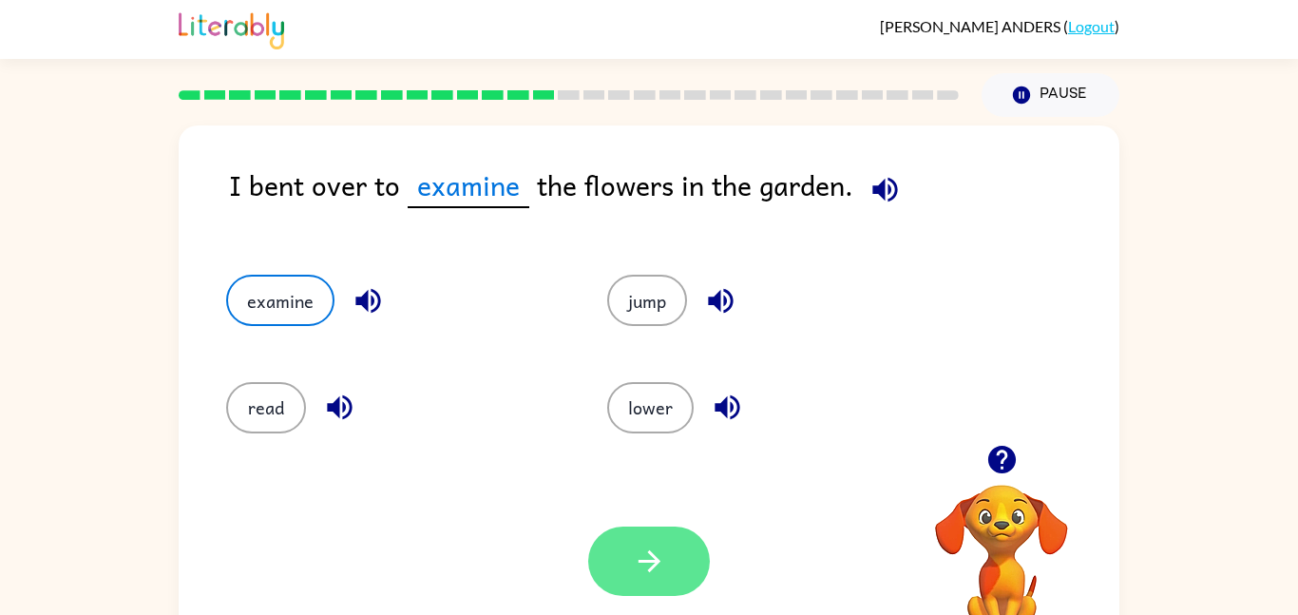
click at [662, 557] on icon "button" at bounding box center [649, 561] width 33 height 33
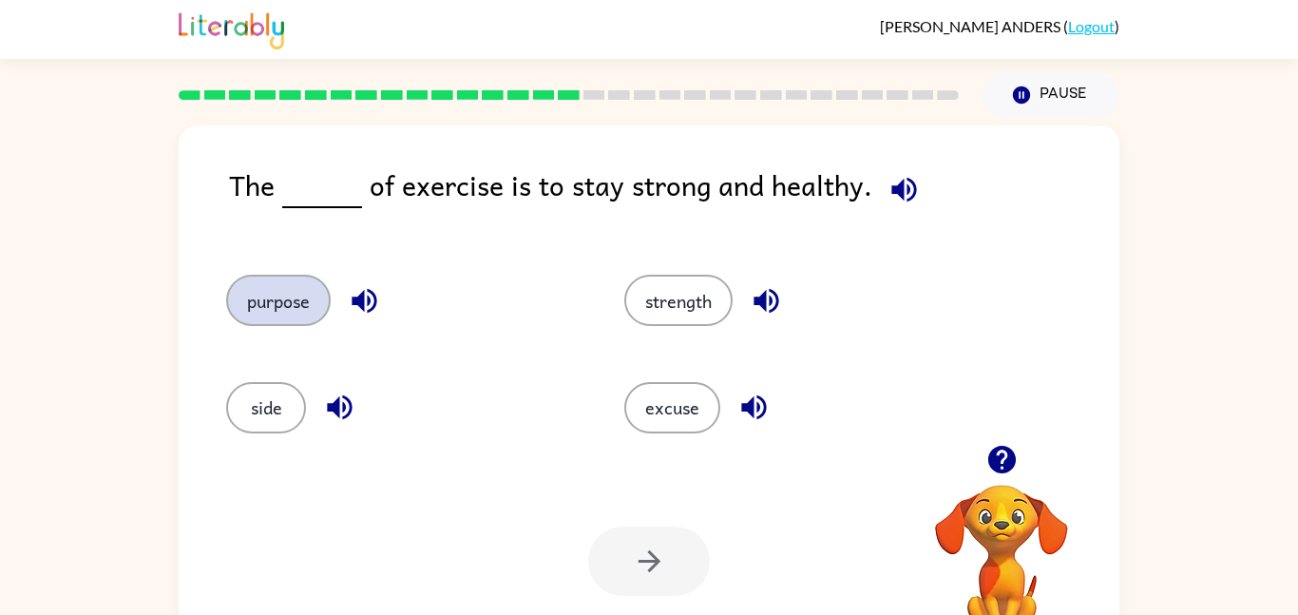
click at [251, 281] on button "purpose" at bounding box center [278, 300] width 105 height 51
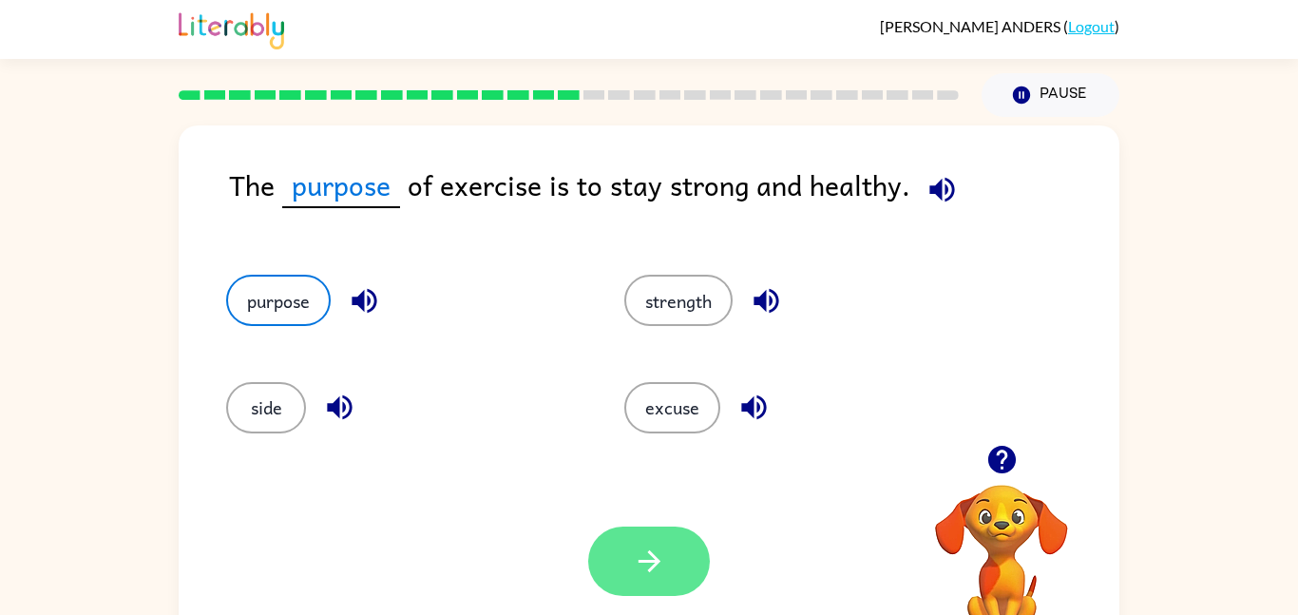
click at [623, 554] on button "button" at bounding box center [649, 561] width 122 height 69
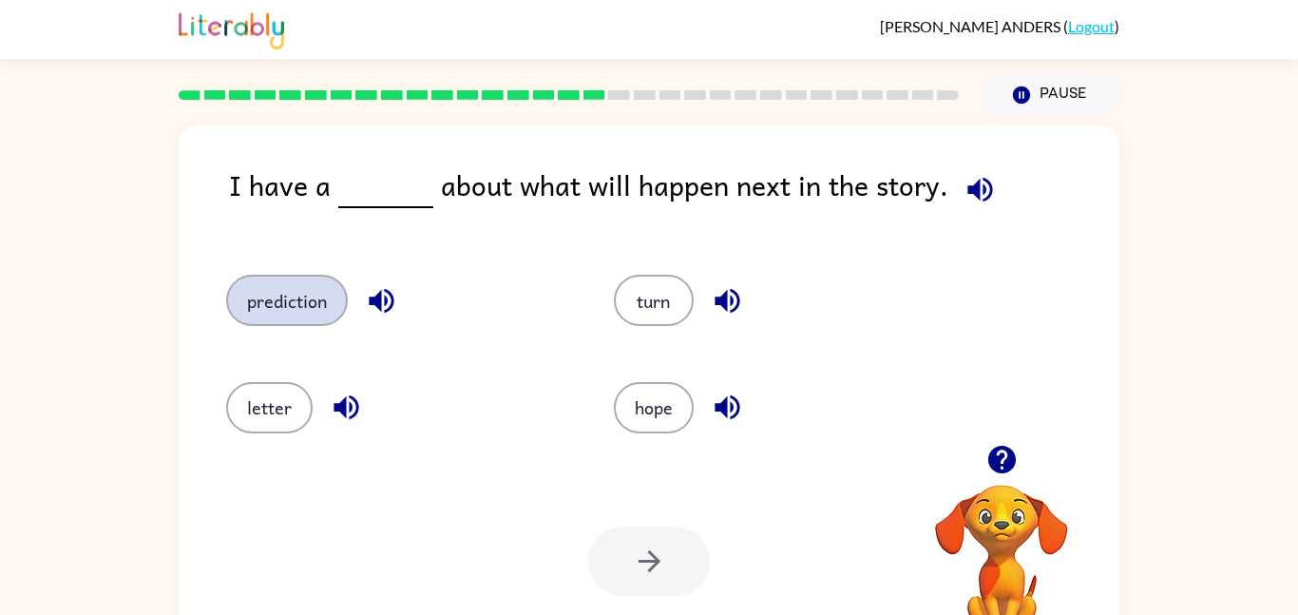
click at [283, 318] on button "prediction" at bounding box center [287, 300] width 122 height 51
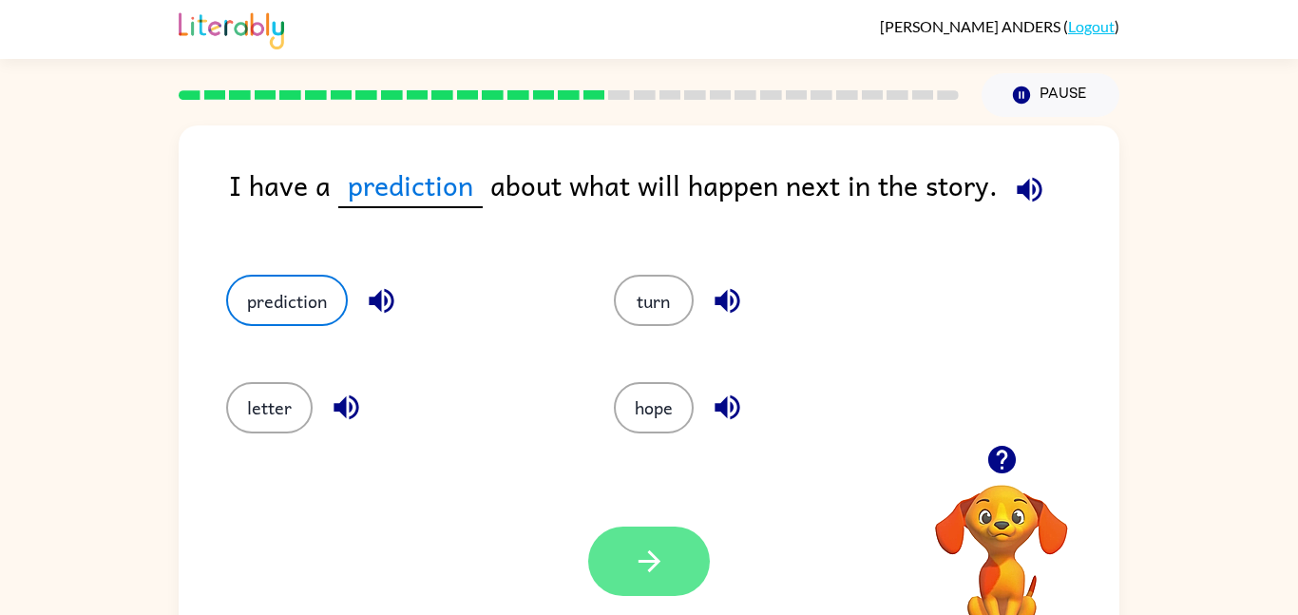
click at [662, 547] on icon "button" at bounding box center [649, 561] width 33 height 33
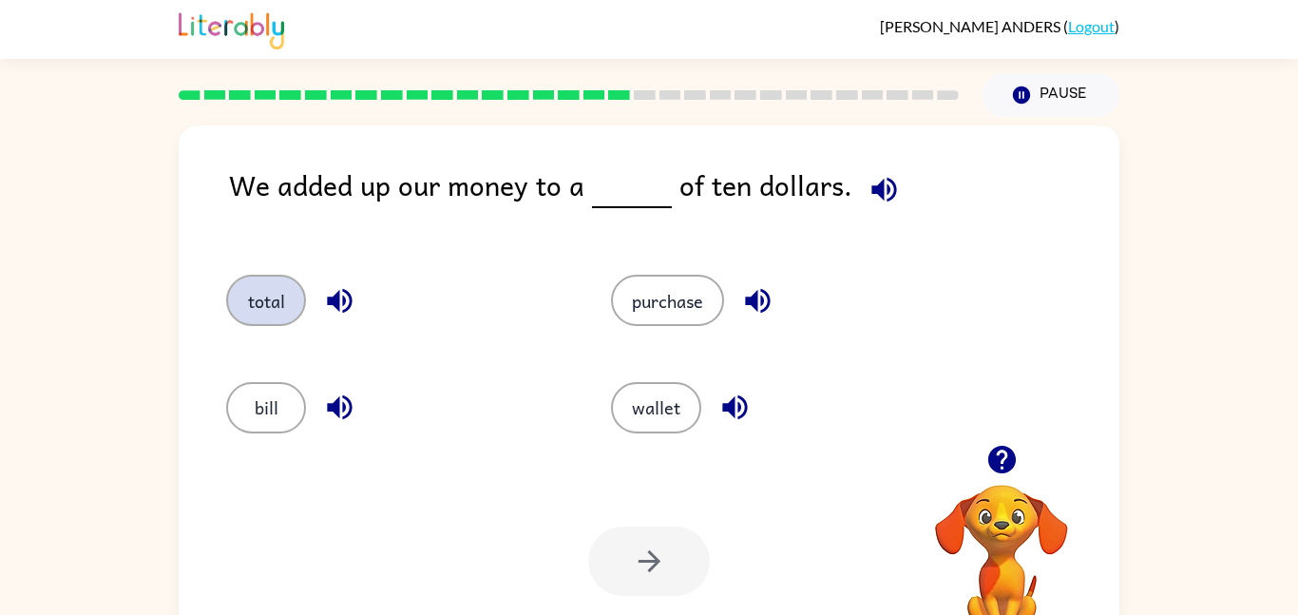
click at [289, 289] on button "total" at bounding box center [266, 300] width 80 height 51
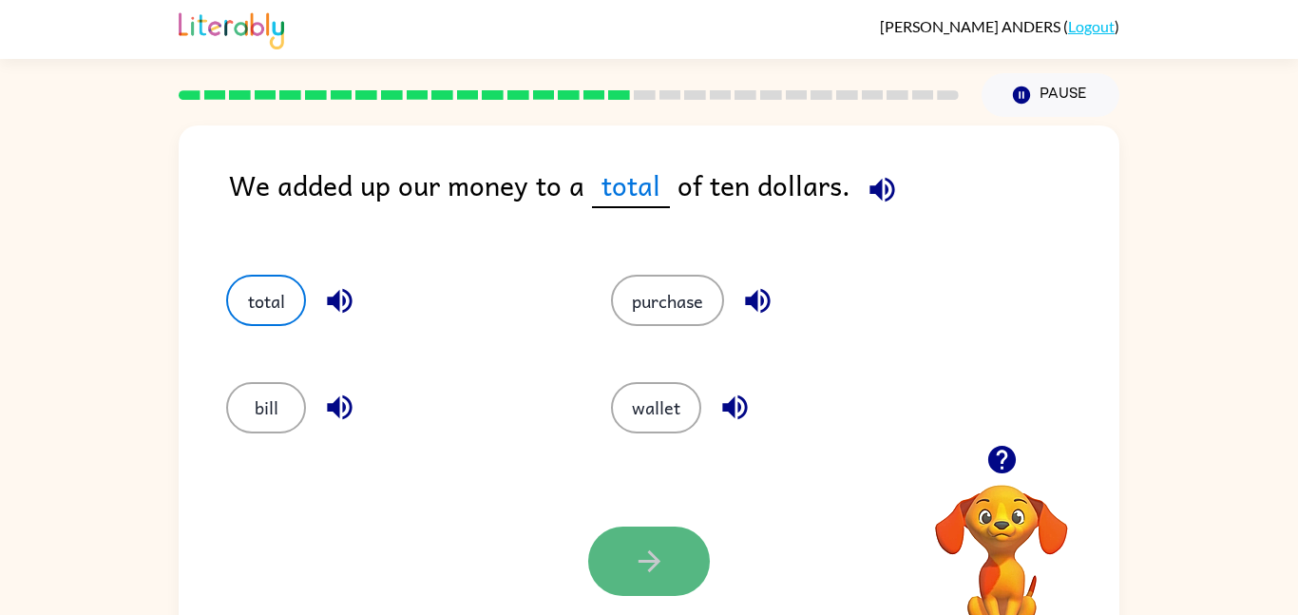
click at [665, 546] on icon "button" at bounding box center [649, 561] width 33 height 33
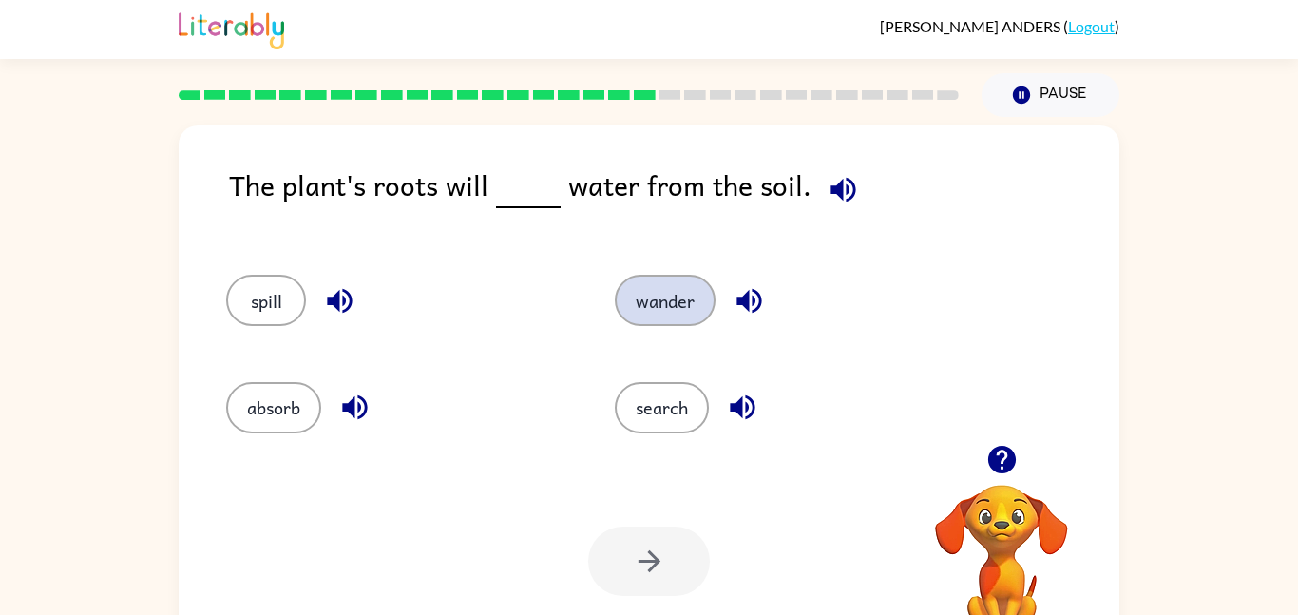
click at [696, 312] on button "wander" at bounding box center [665, 300] width 101 height 51
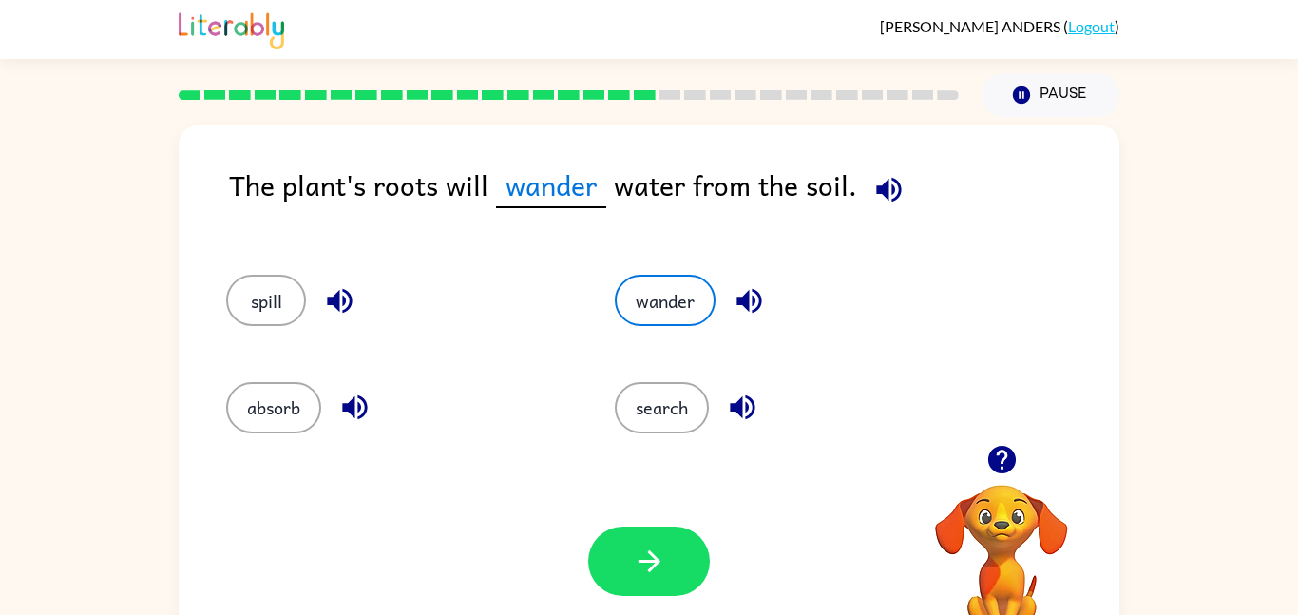
click at [657, 604] on div "Your browser must support playing .mp4 files to use Literably. Please try using…" at bounding box center [649, 561] width 941 height 214
click at [673, 567] on button "button" at bounding box center [649, 561] width 122 height 69
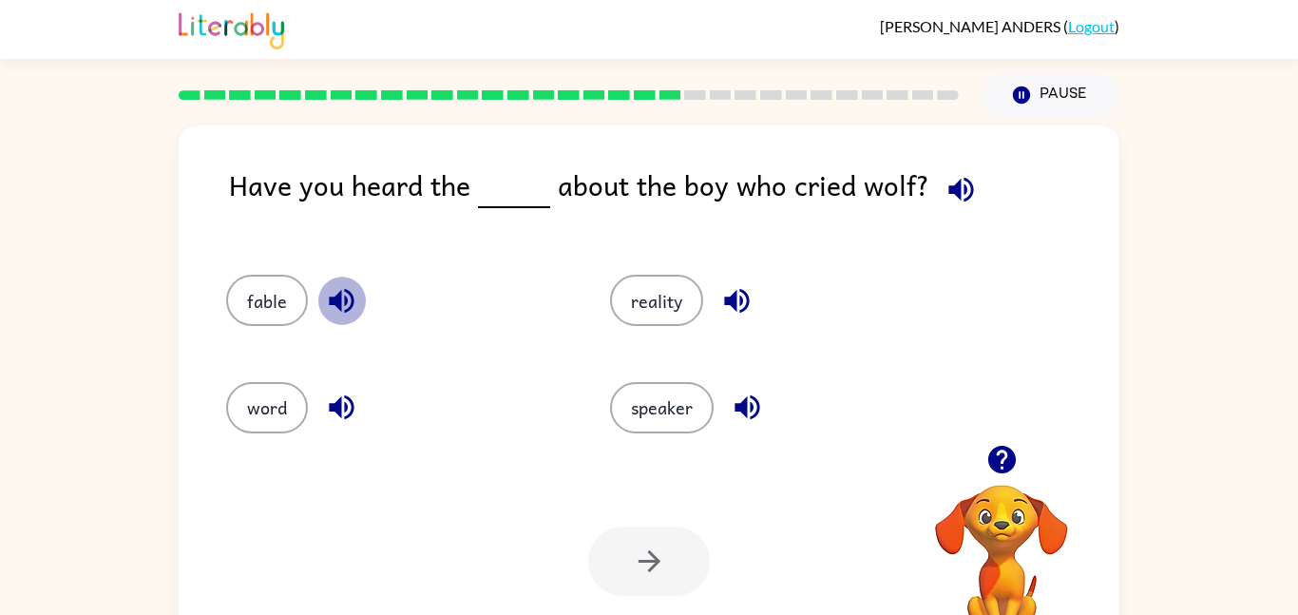
click at [322, 307] on button "button" at bounding box center [341, 301] width 48 height 48
click at [356, 396] on icon "button" at bounding box center [341, 407] width 33 height 33
click at [739, 296] on icon "button" at bounding box center [736, 300] width 33 height 33
click at [748, 402] on icon "button" at bounding box center [747, 407] width 33 height 33
click at [707, 412] on button "speaker" at bounding box center [662, 407] width 104 height 51
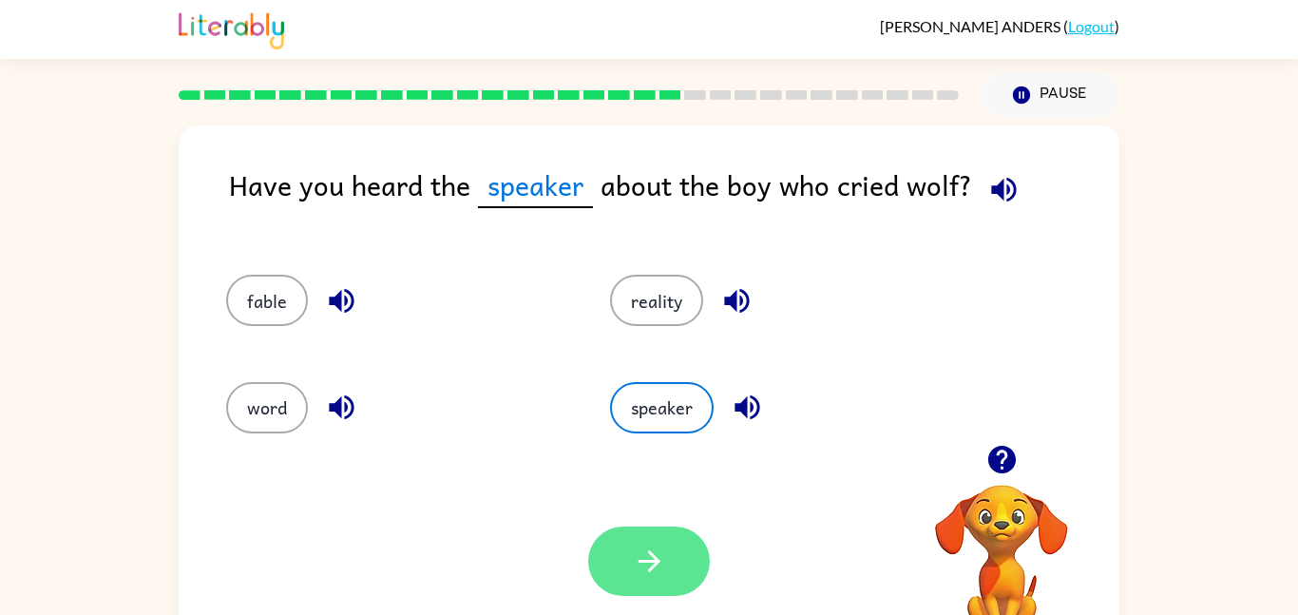
click at [658, 550] on icon "button" at bounding box center [649, 561] width 33 height 33
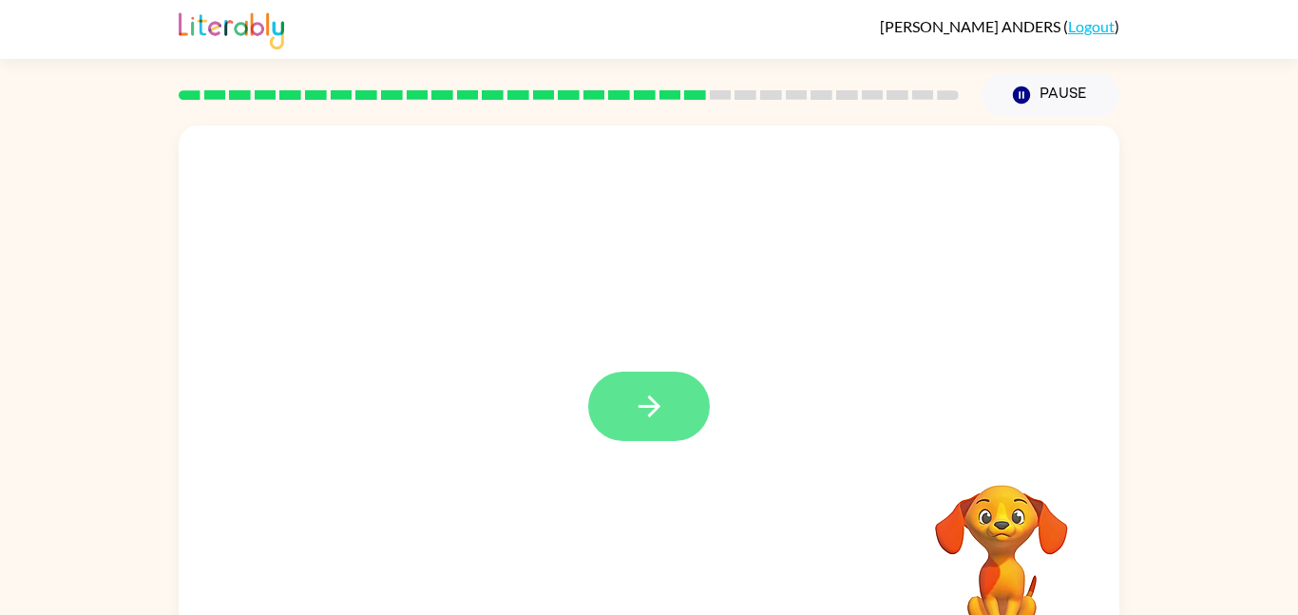
click at [654, 403] on icon "button" at bounding box center [649, 406] width 22 height 22
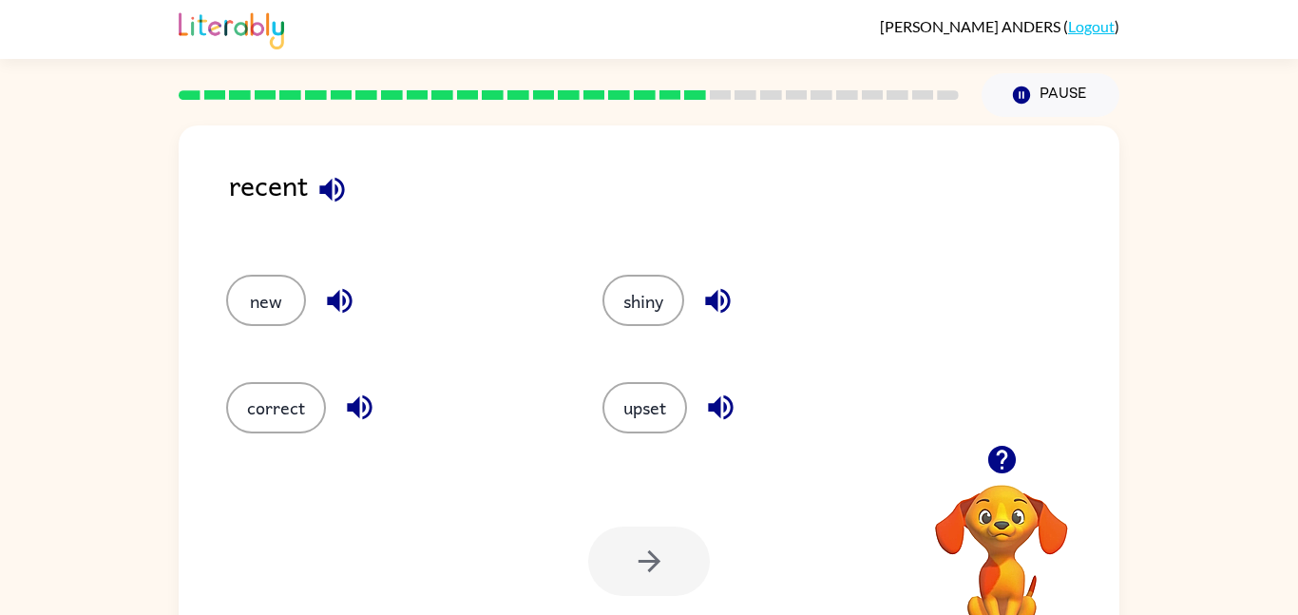
click at [336, 202] on icon "button" at bounding box center [332, 189] width 33 height 33
click at [324, 197] on icon "button" at bounding box center [332, 189] width 33 height 33
click at [329, 292] on icon "button" at bounding box center [339, 300] width 33 height 33
click at [270, 323] on button "new" at bounding box center [266, 300] width 80 height 51
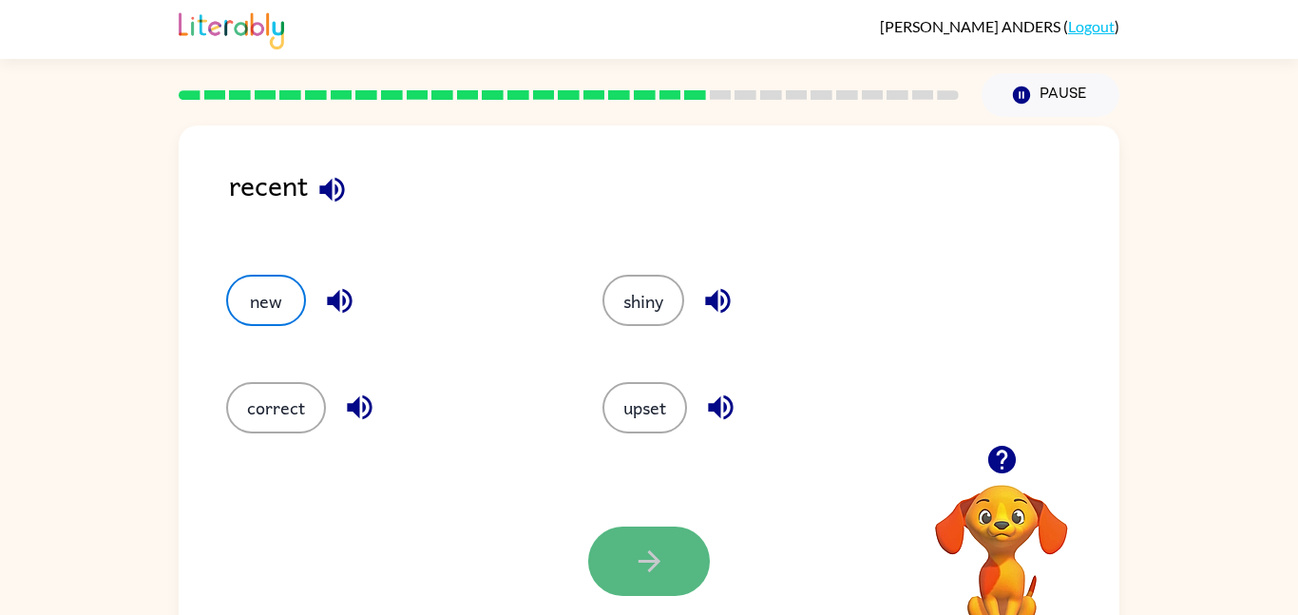
click at [624, 554] on button "button" at bounding box center [649, 561] width 122 height 69
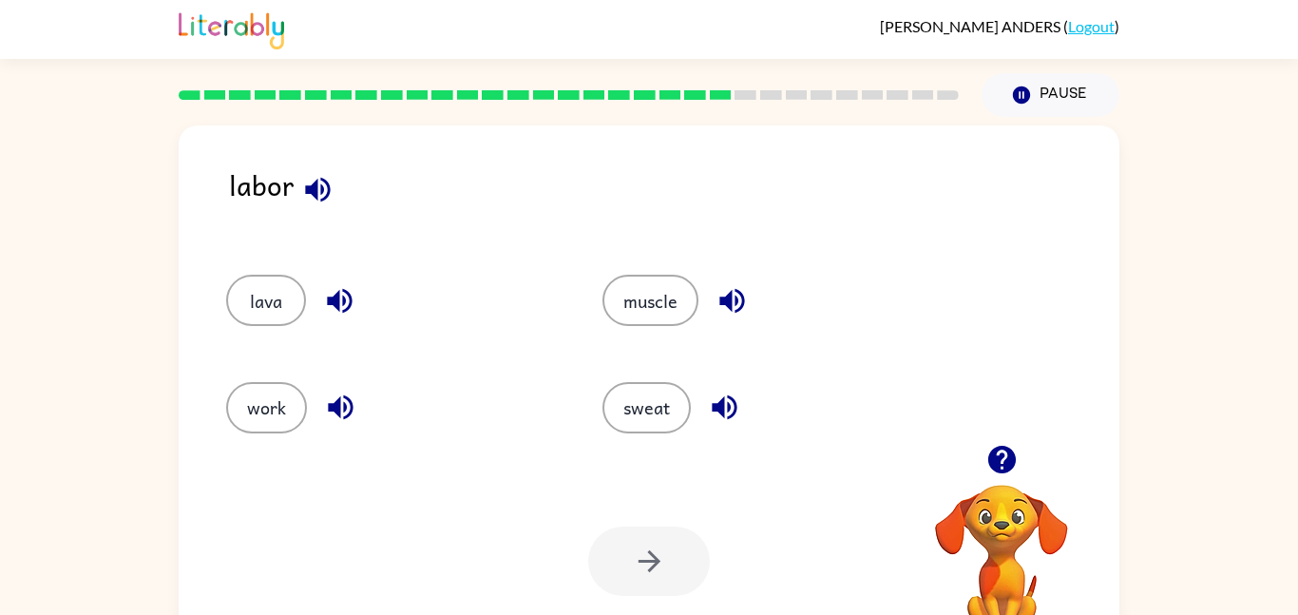
click at [350, 292] on icon "button" at bounding box center [339, 300] width 33 height 33
click at [290, 406] on button "work" at bounding box center [266, 407] width 81 height 51
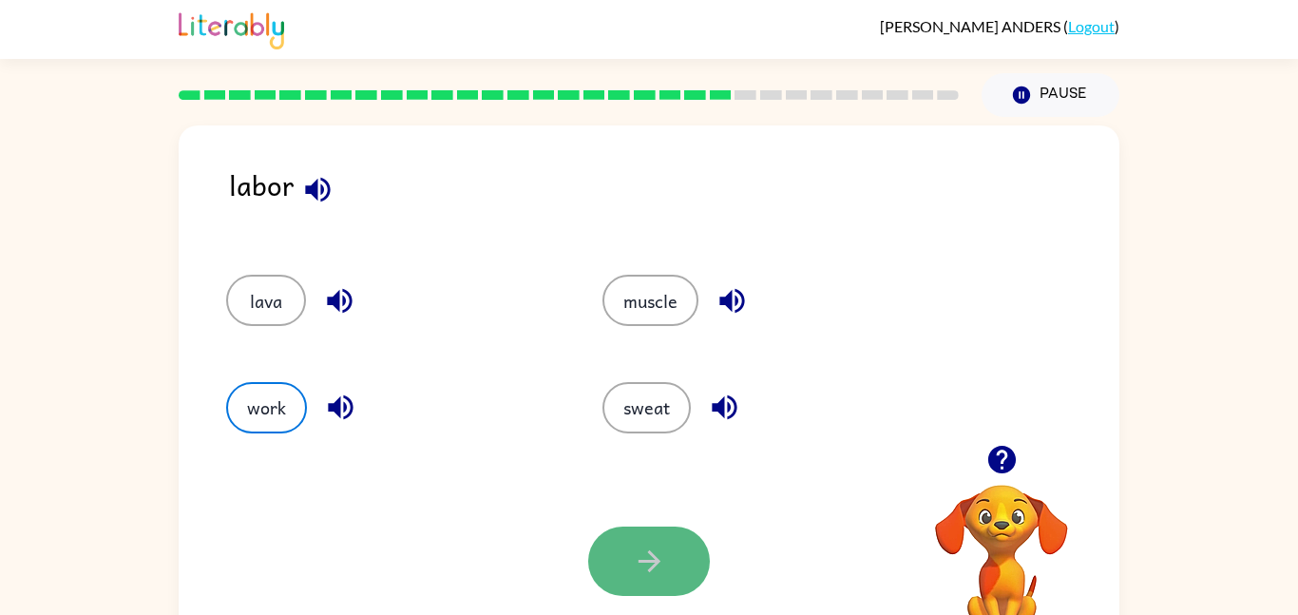
click at [638, 548] on icon "button" at bounding box center [649, 561] width 33 height 33
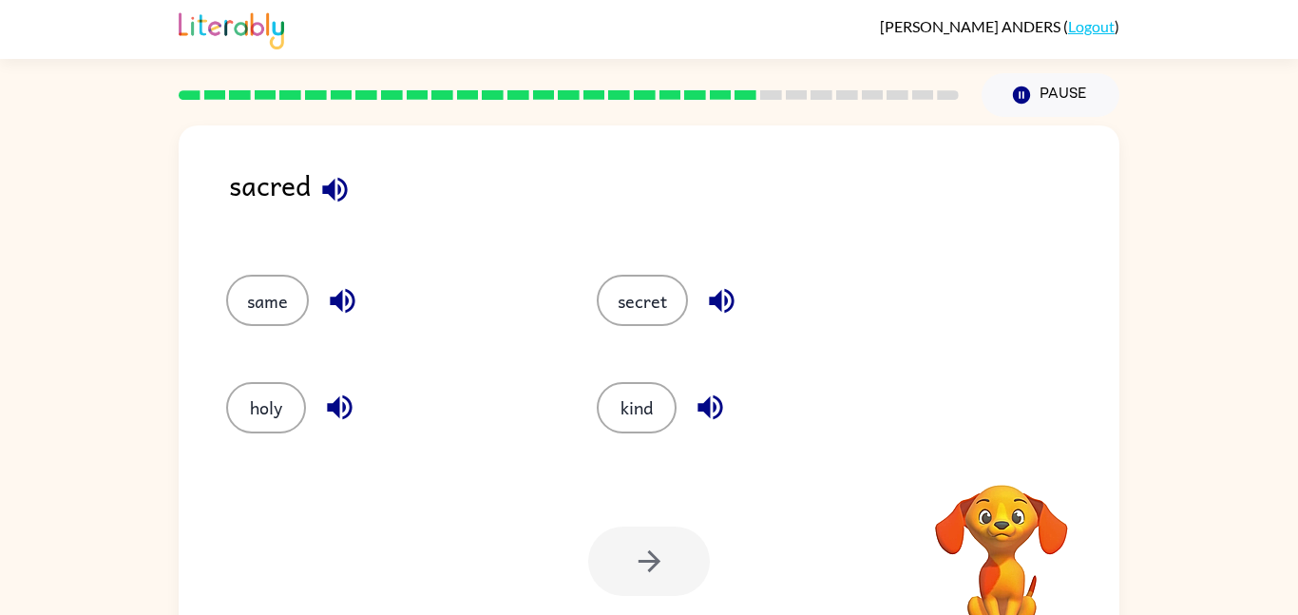
click at [355, 191] on button "button" at bounding box center [335, 189] width 48 height 48
click at [622, 282] on button "secret" at bounding box center [642, 300] width 91 height 51
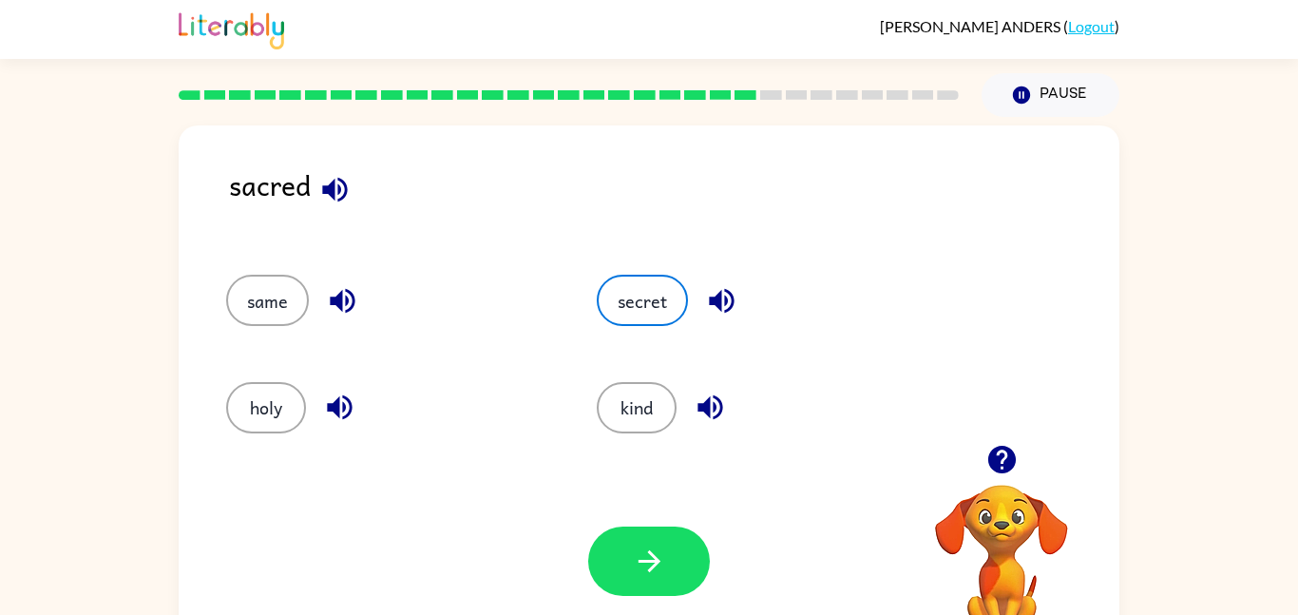
click at [727, 298] on icon "button" at bounding box center [721, 300] width 33 height 33
click at [664, 534] on button "button" at bounding box center [649, 561] width 122 height 69
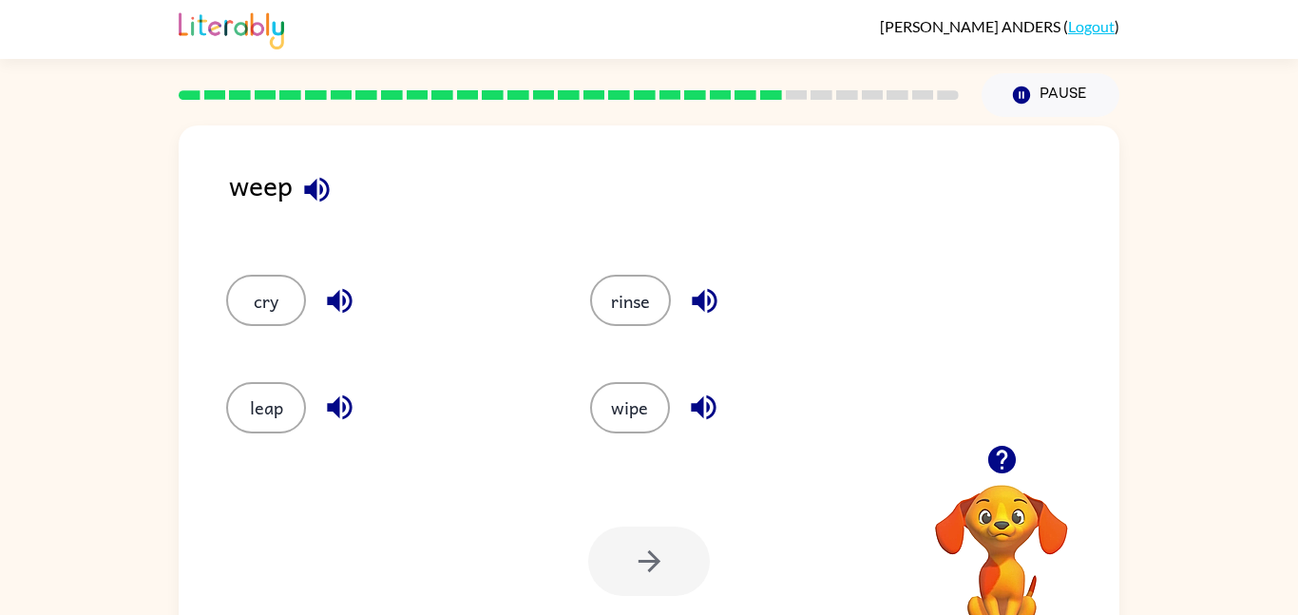
click at [336, 292] on icon "button" at bounding box center [339, 300] width 33 height 33
click at [345, 396] on icon "button" at bounding box center [339, 407] width 25 height 25
click at [274, 340] on div "cry" at bounding box center [372, 292] width 364 height 106
click at [275, 294] on button "cry" at bounding box center [266, 300] width 80 height 51
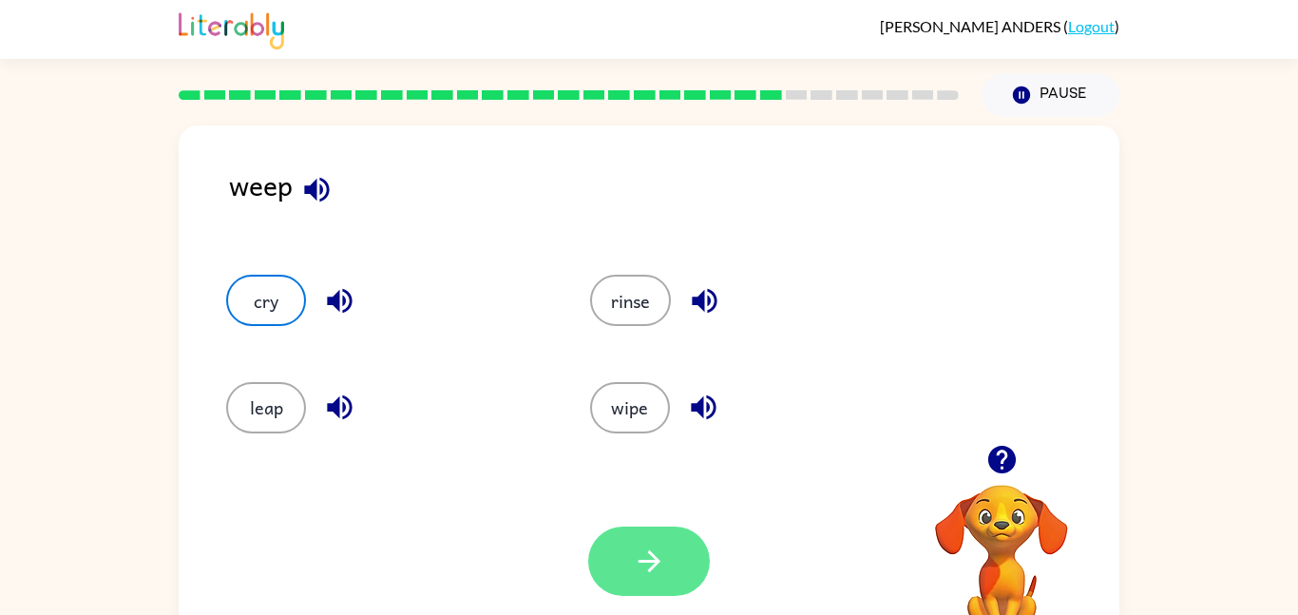
click at [654, 545] on icon "button" at bounding box center [649, 561] width 33 height 33
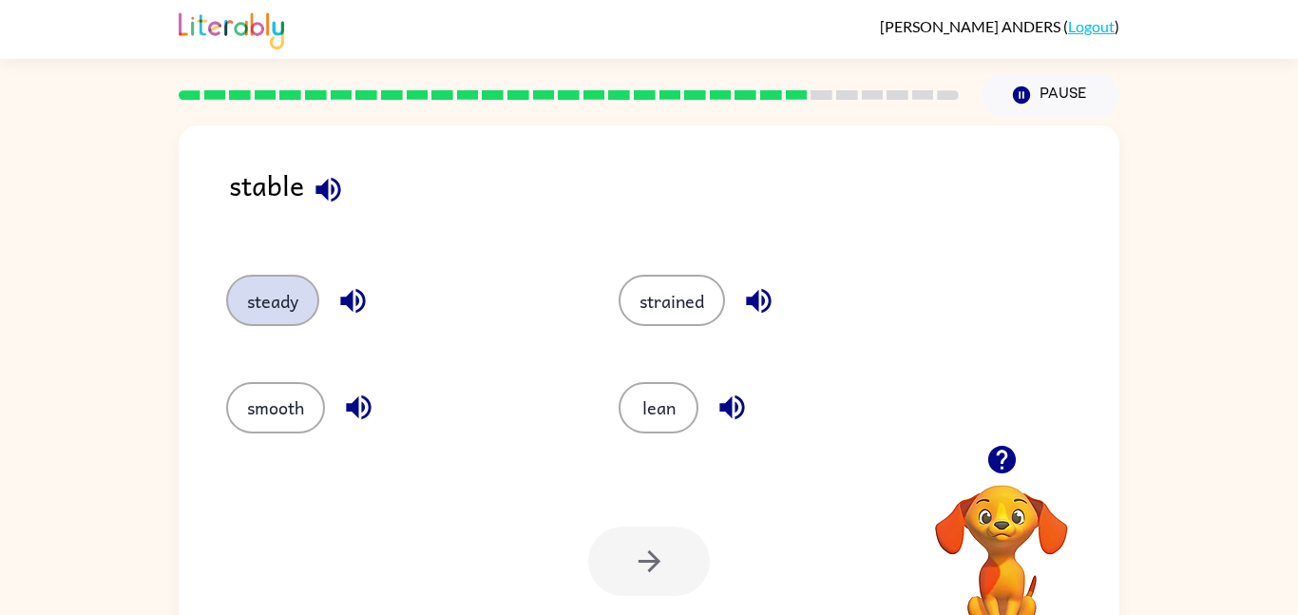
click at [270, 299] on button "steady" at bounding box center [272, 300] width 93 height 51
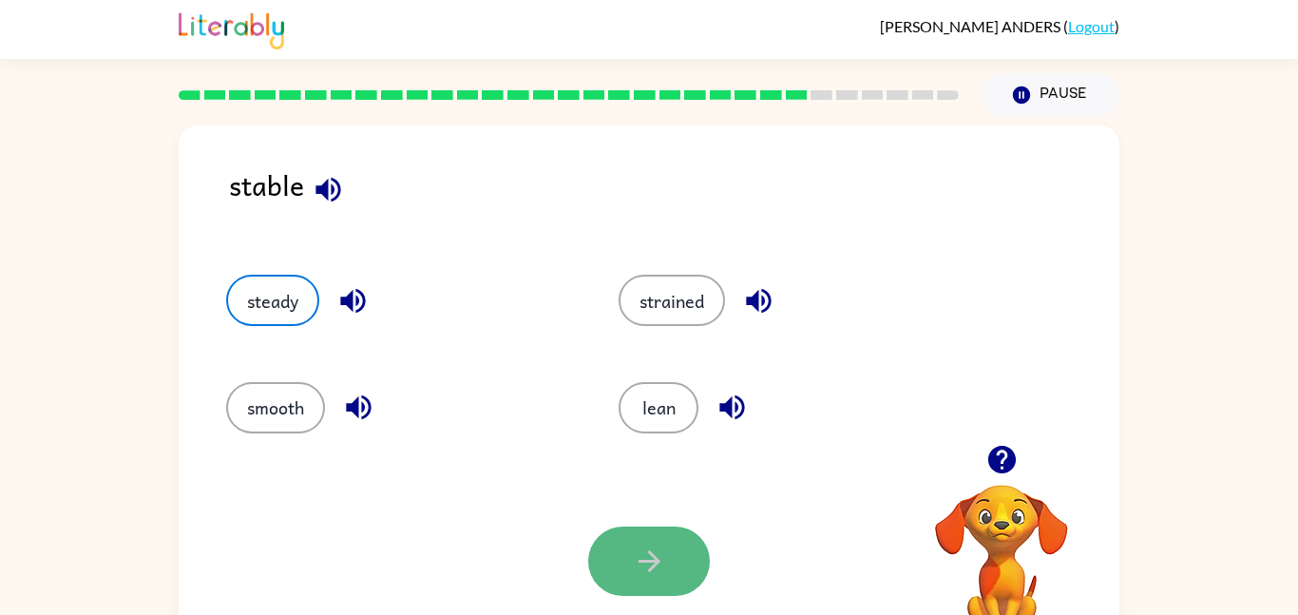
click at [669, 580] on button "button" at bounding box center [649, 561] width 122 height 69
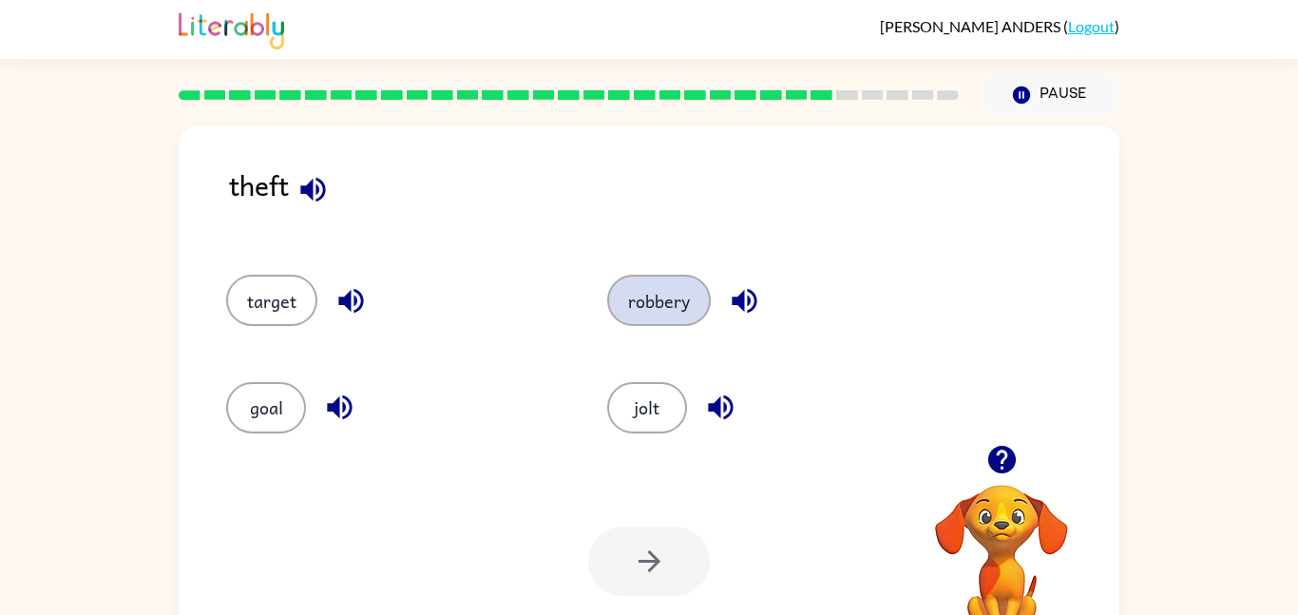
click at [628, 311] on button "robbery" at bounding box center [659, 300] width 104 height 51
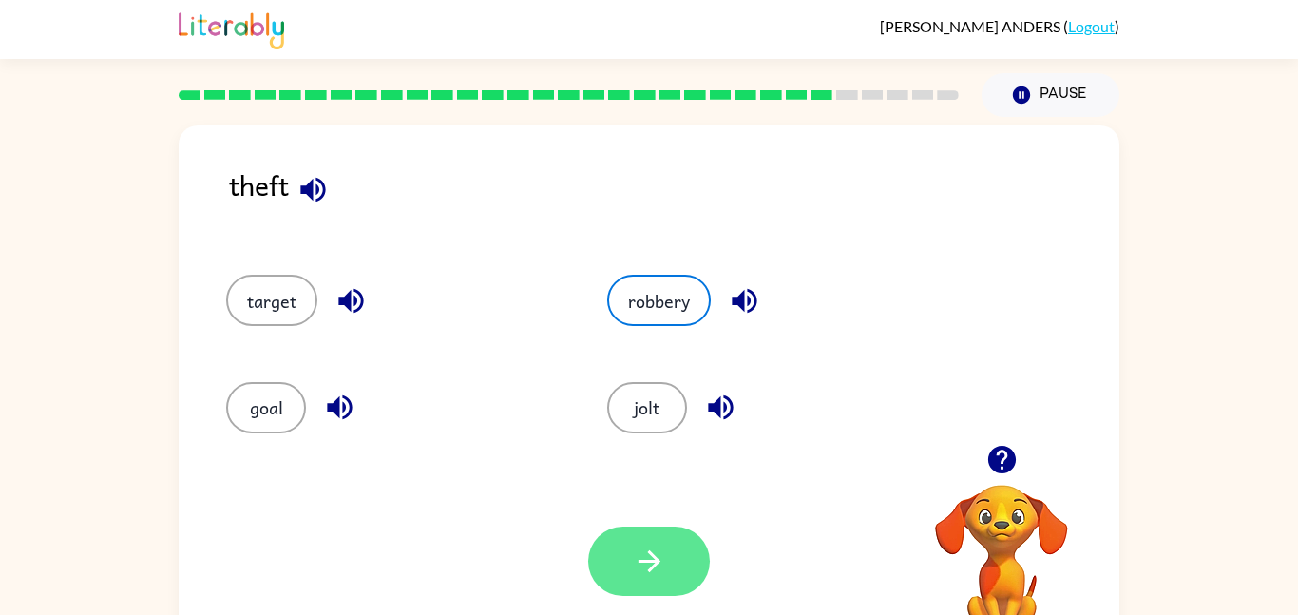
click at [625, 535] on button "button" at bounding box center [649, 561] width 122 height 69
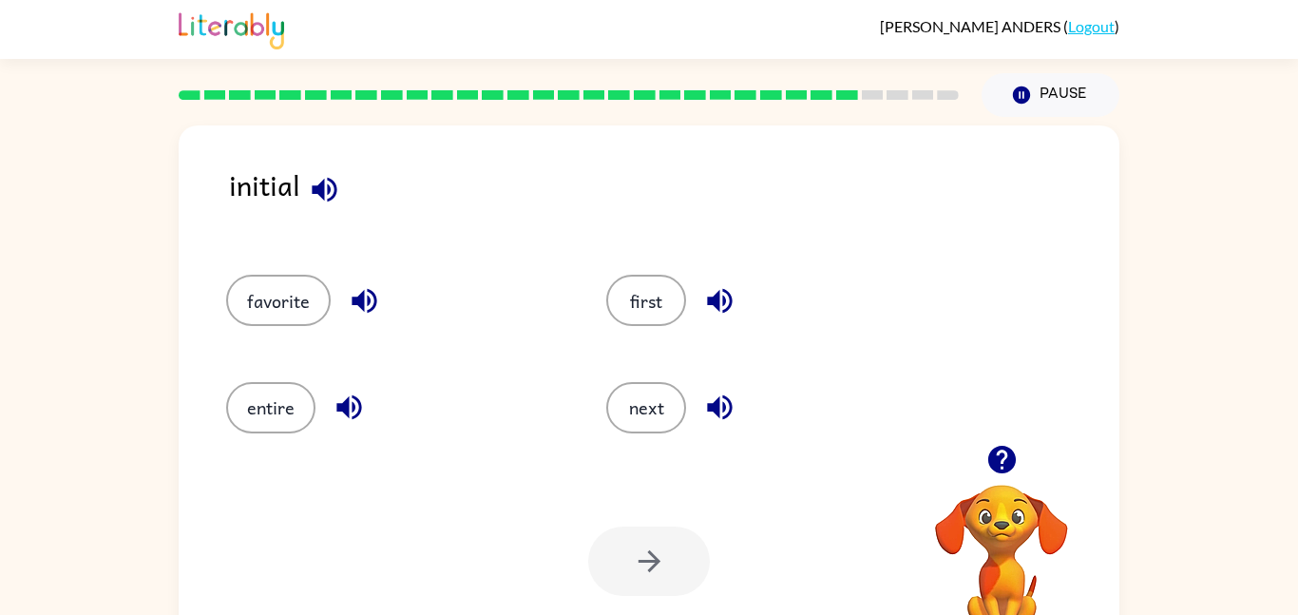
click at [282, 436] on div "entire" at bounding box center [380, 399] width 380 height 106
click at [288, 423] on button "entire" at bounding box center [270, 407] width 89 height 51
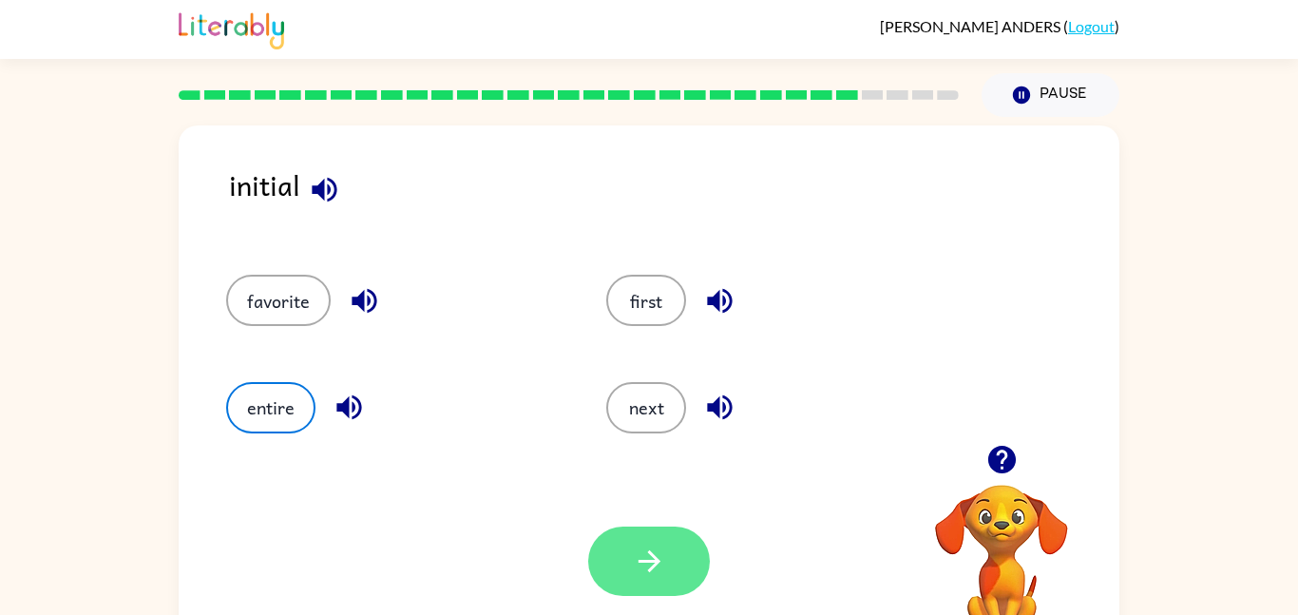
click at [650, 571] on icon "button" at bounding box center [649, 561] width 33 height 33
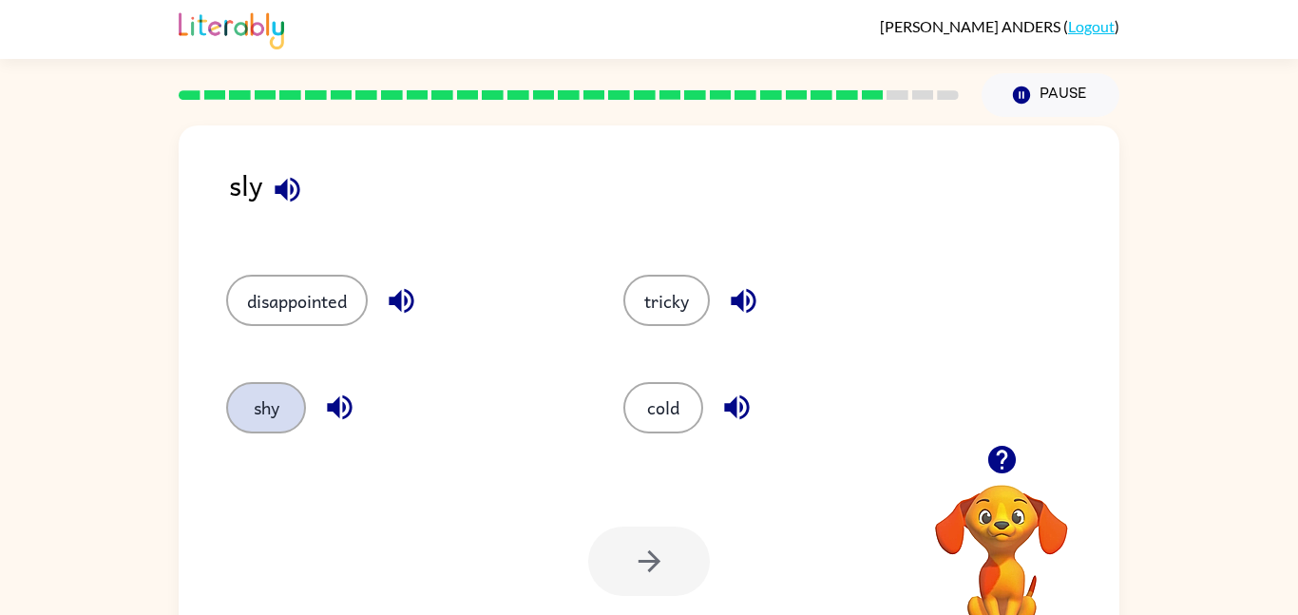
click at [262, 398] on button "shy" at bounding box center [266, 407] width 80 height 51
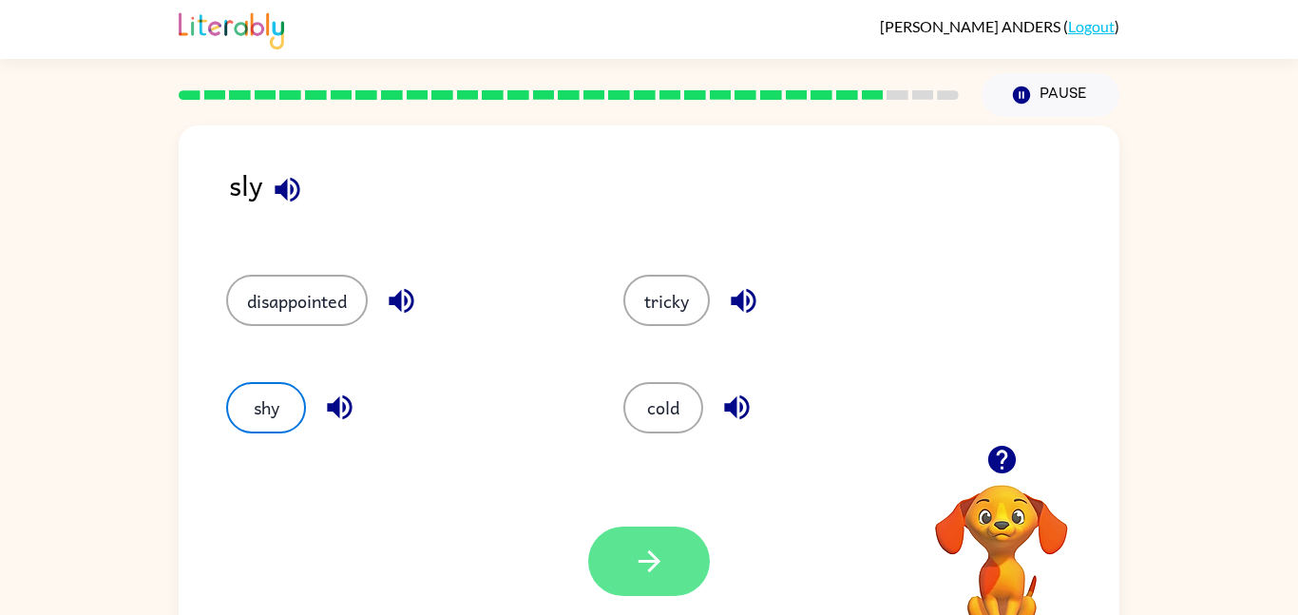
click at [700, 575] on button "button" at bounding box center [649, 561] width 122 height 69
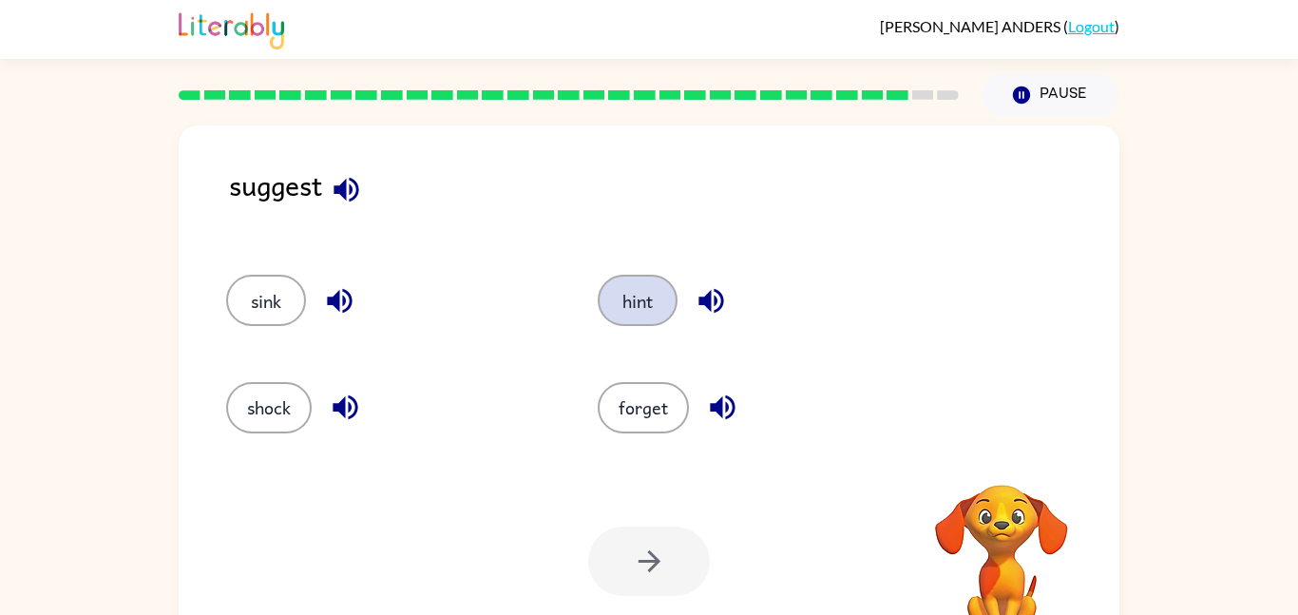
click at [647, 323] on button "hint" at bounding box center [638, 300] width 80 height 51
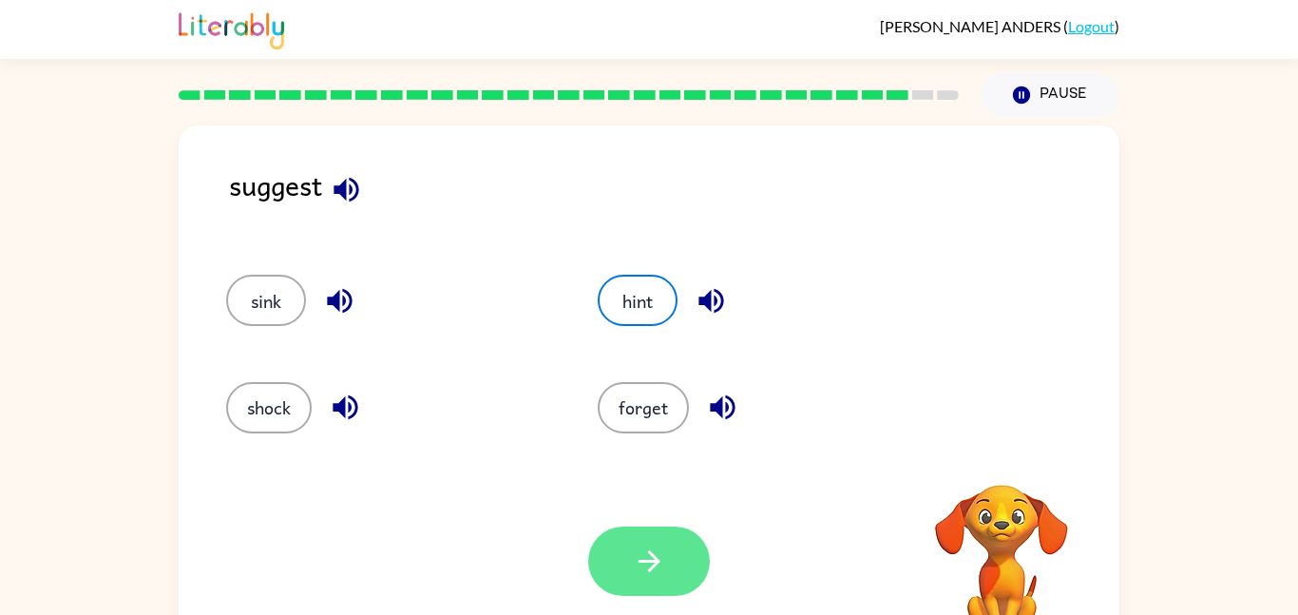
click at [654, 550] on icon "button" at bounding box center [649, 561] width 33 height 33
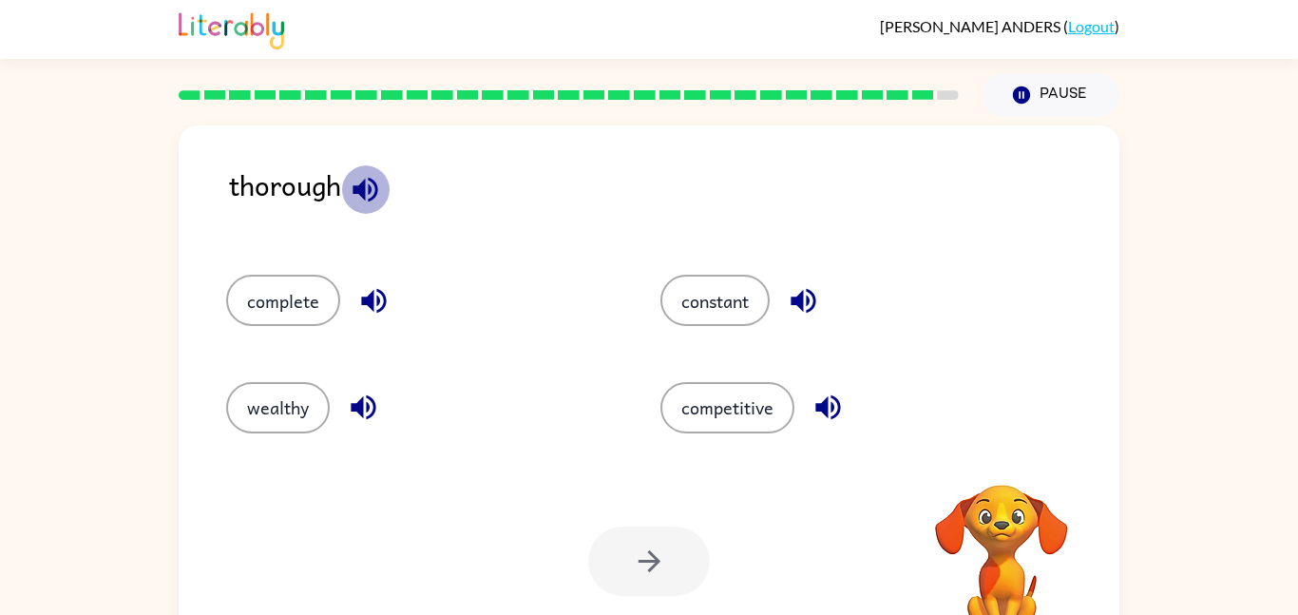
click at [350, 177] on icon "button" at bounding box center [365, 189] width 33 height 33
click at [306, 286] on button "complete" at bounding box center [283, 300] width 114 height 51
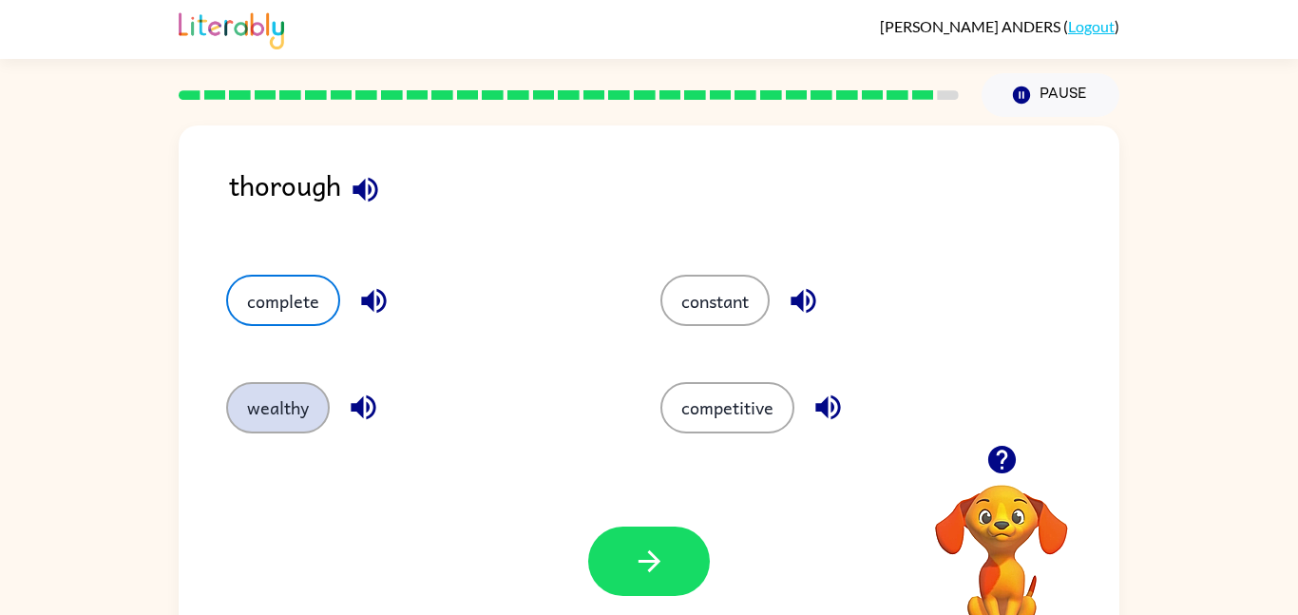
click at [291, 387] on button "wealthy" at bounding box center [278, 407] width 104 height 51
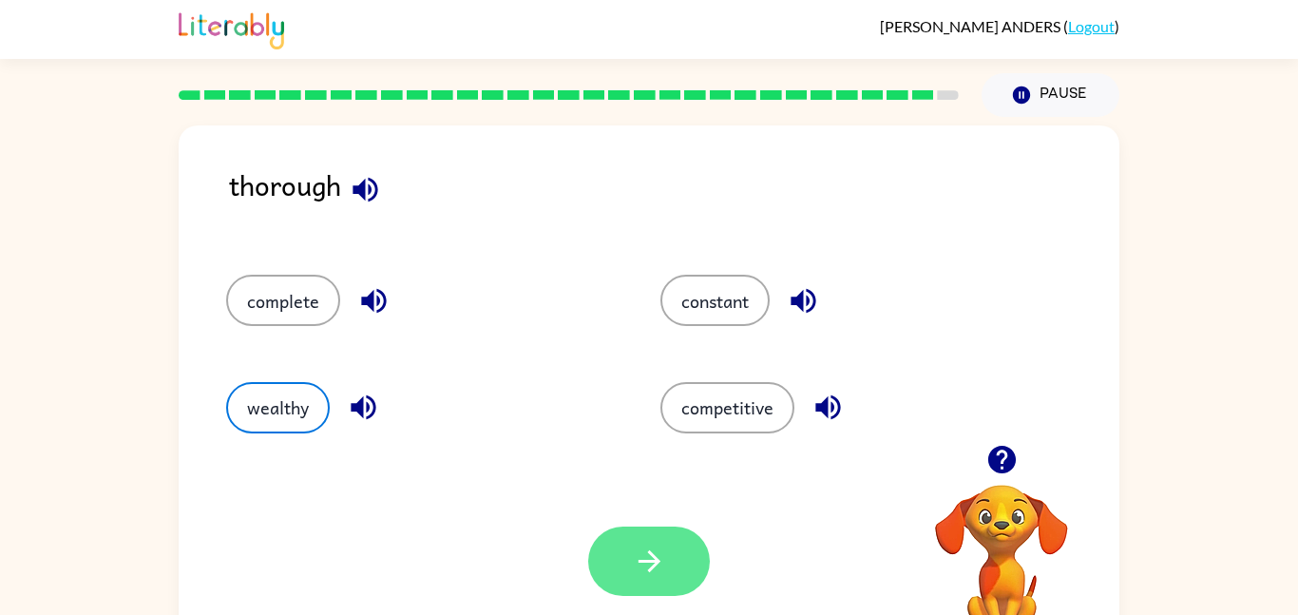
click at [647, 584] on button "button" at bounding box center [649, 561] width 122 height 69
